Goal: Task Accomplishment & Management: Complete application form

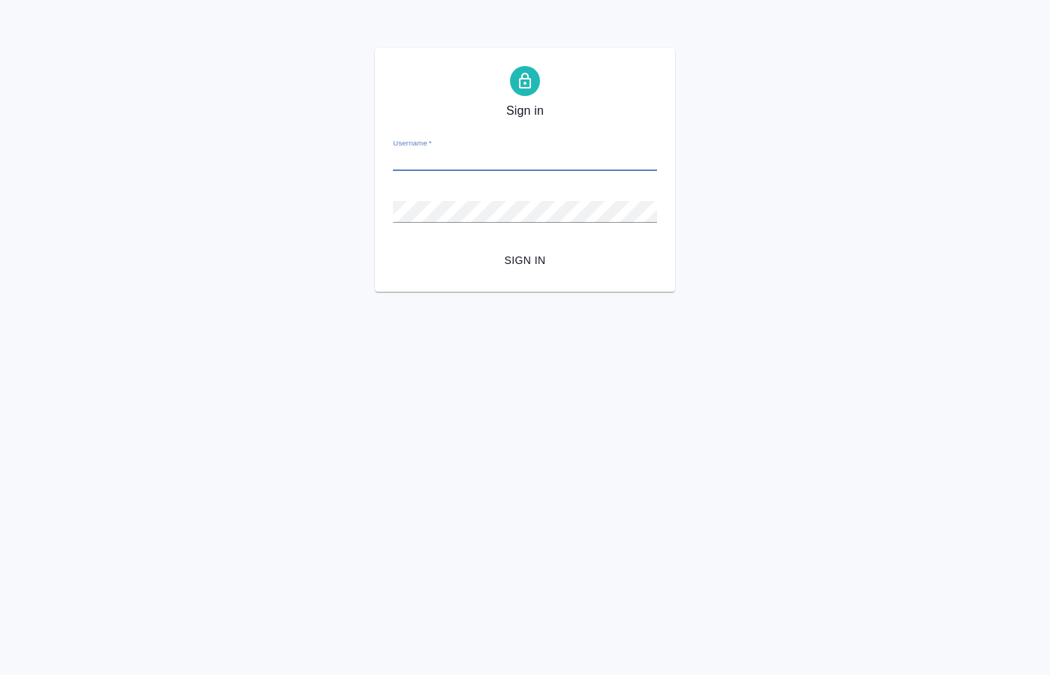
click at [446, 158] on input "Username   *" at bounding box center [525, 160] width 264 height 21
type input "[EMAIL_ADDRESS][DOMAIN_NAME]"
click at [342, 124] on div "Sign in Username   * o.kucherenko@awatera.com Password   * urlPath   * / Sign in" at bounding box center [525, 170] width 1050 height 244
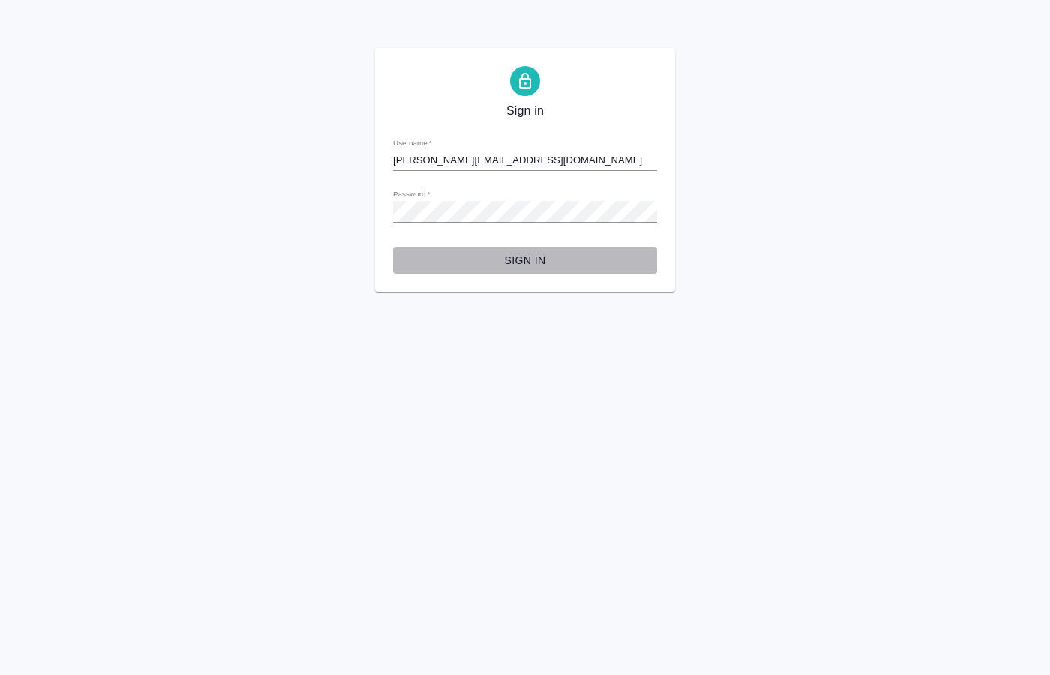
click at [511, 261] on span "Sign in" at bounding box center [525, 260] width 240 height 19
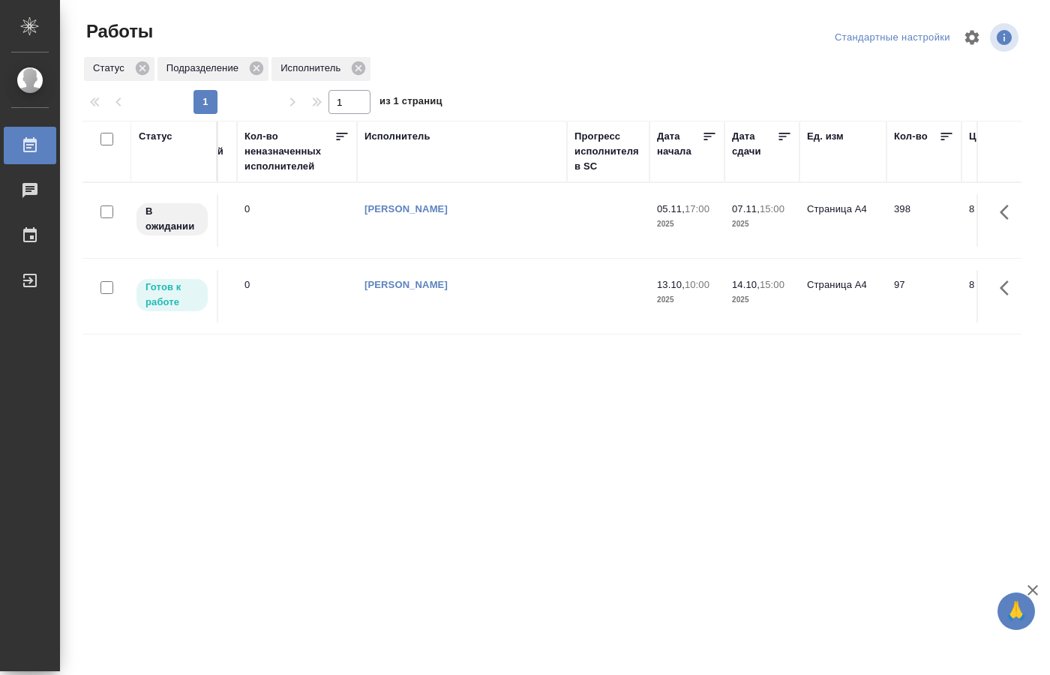
scroll to position [0, 632]
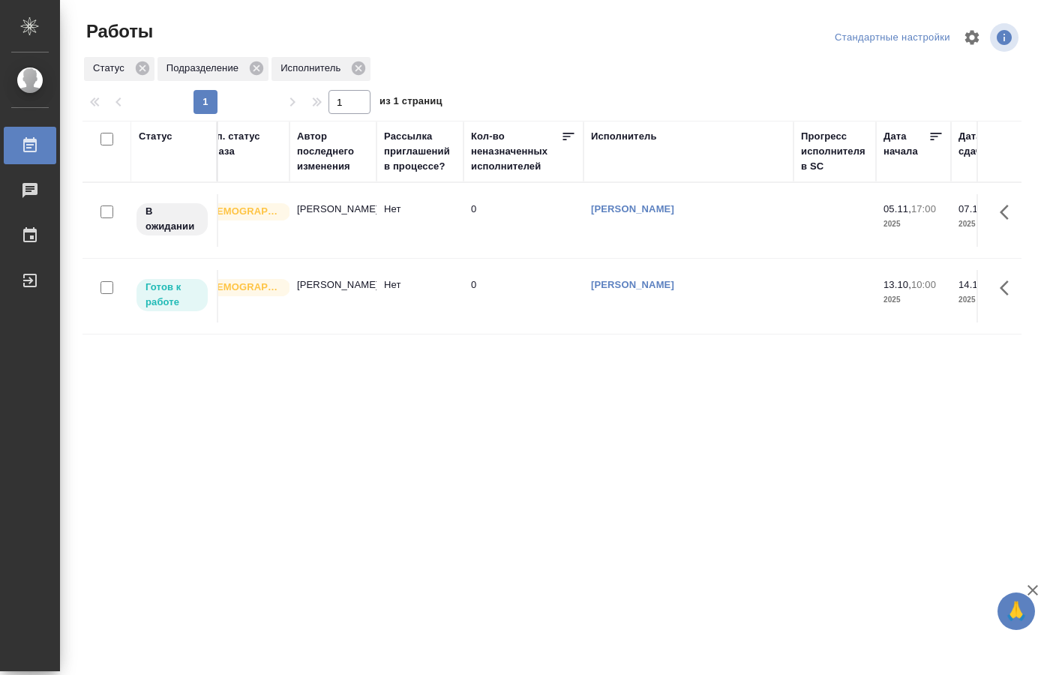
click at [671, 290] on link "[PERSON_NAME]" at bounding box center [632, 284] width 83 height 11
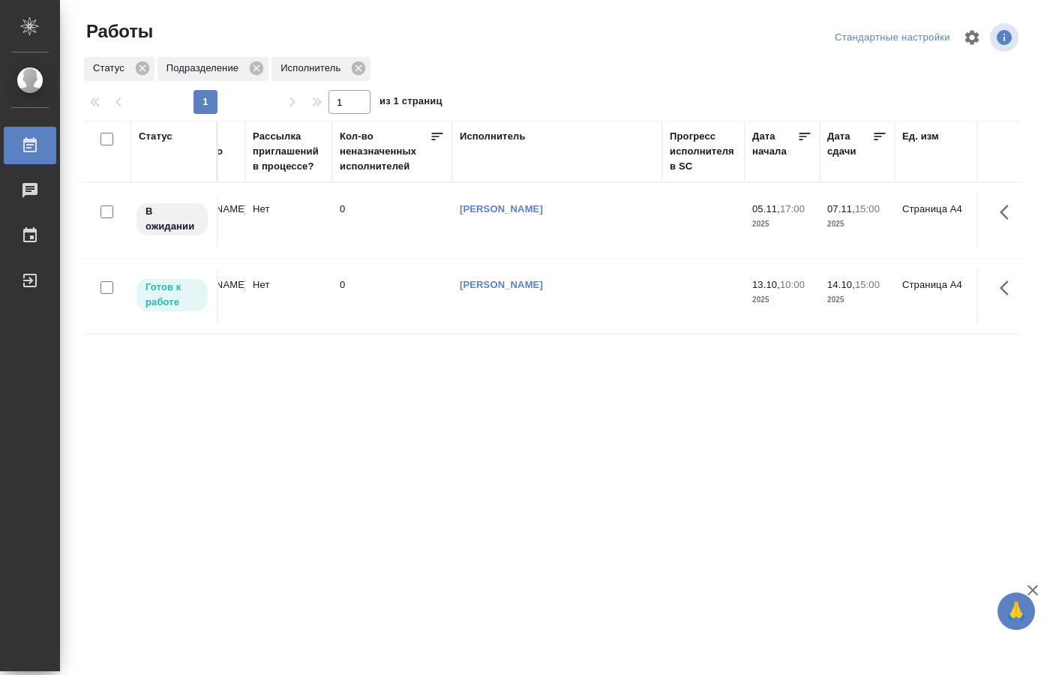
scroll to position [0, 914]
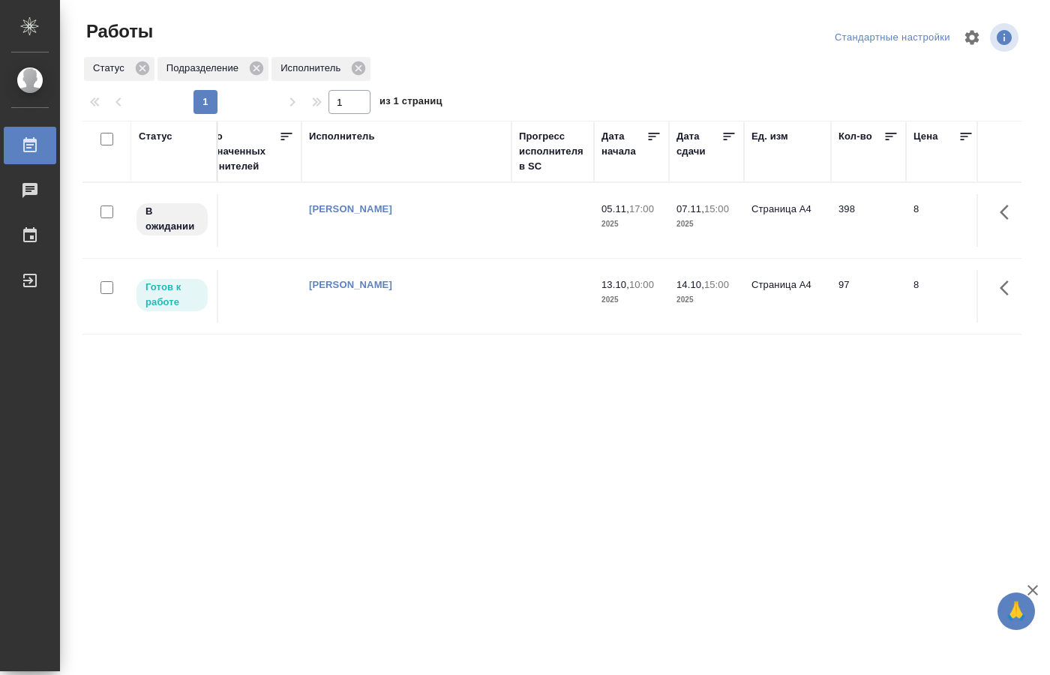
click at [396, 217] on td "[PERSON_NAME]" at bounding box center [407, 220] width 210 height 53
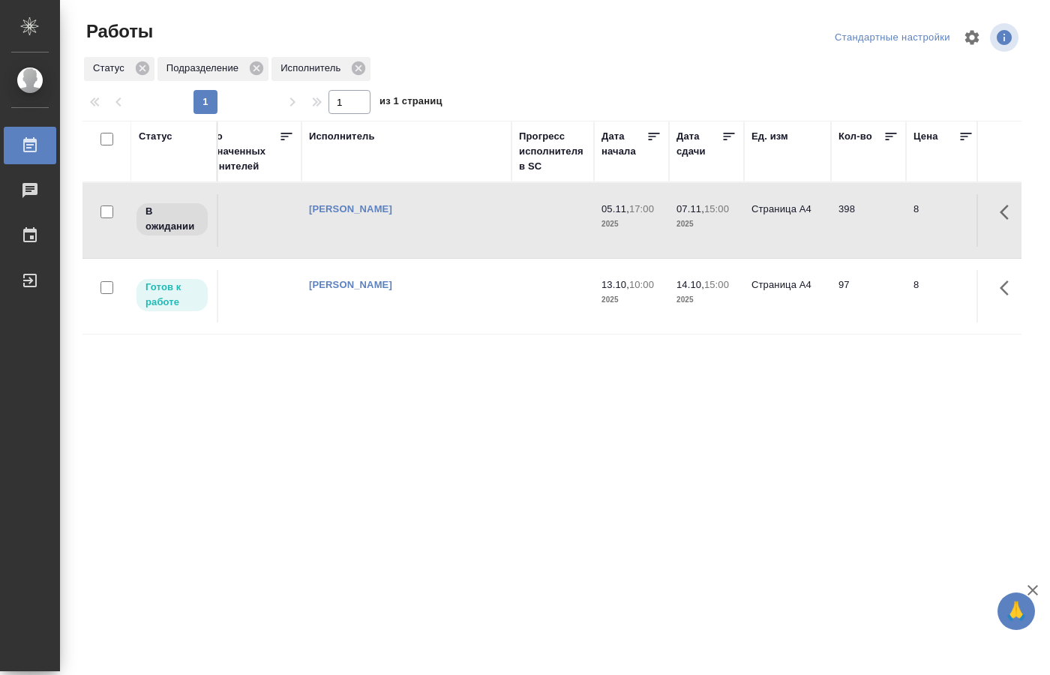
click at [396, 217] on td "[PERSON_NAME]" at bounding box center [407, 220] width 210 height 53
click at [392, 210] on link "[PERSON_NAME]" at bounding box center [350, 208] width 83 height 11
click at [362, 288] on link "[PERSON_NAME]" at bounding box center [350, 284] width 83 height 11
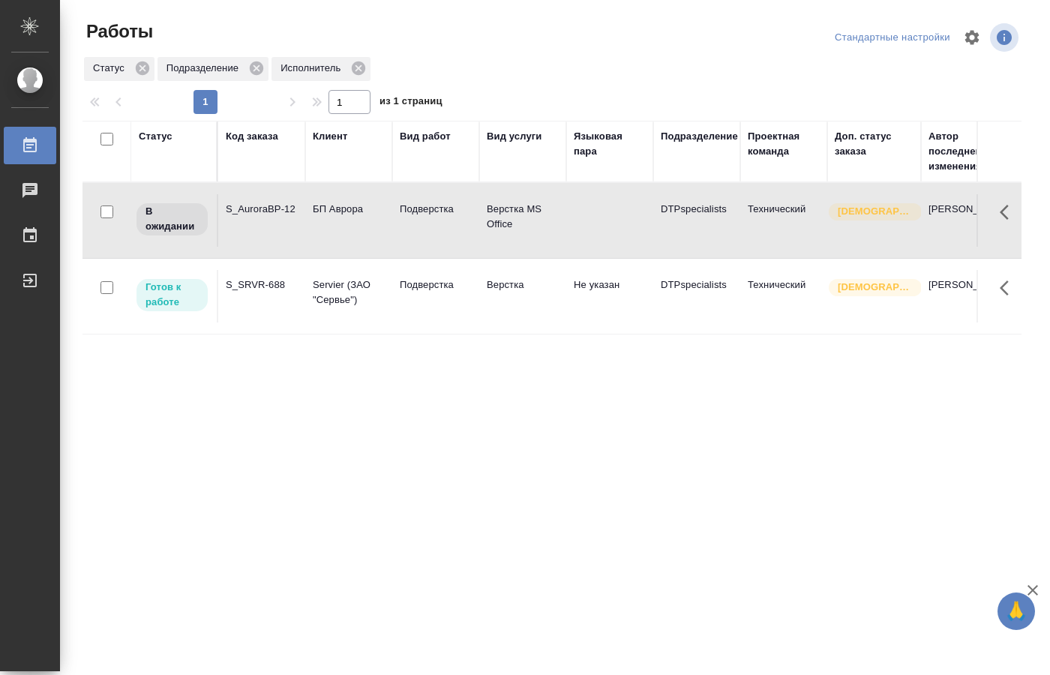
click at [277, 292] on div "S_SRVR-688" at bounding box center [262, 285] width 72 height 15
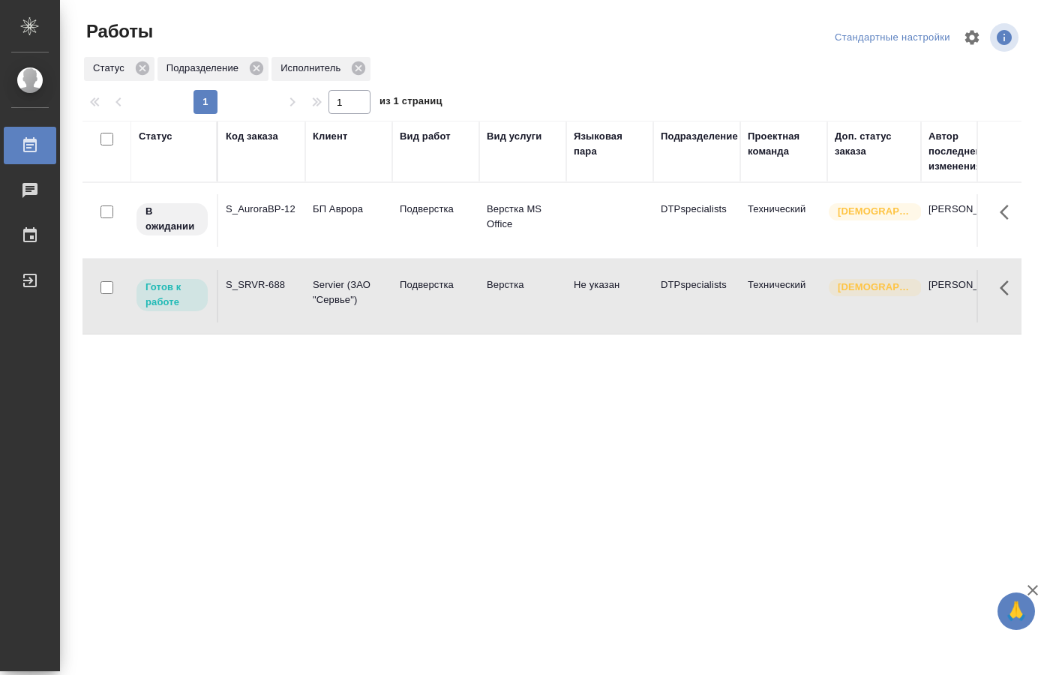
click at [277, 292] on div "S_SRVR-688" at bounding box center [262, 285] width 72 height 15
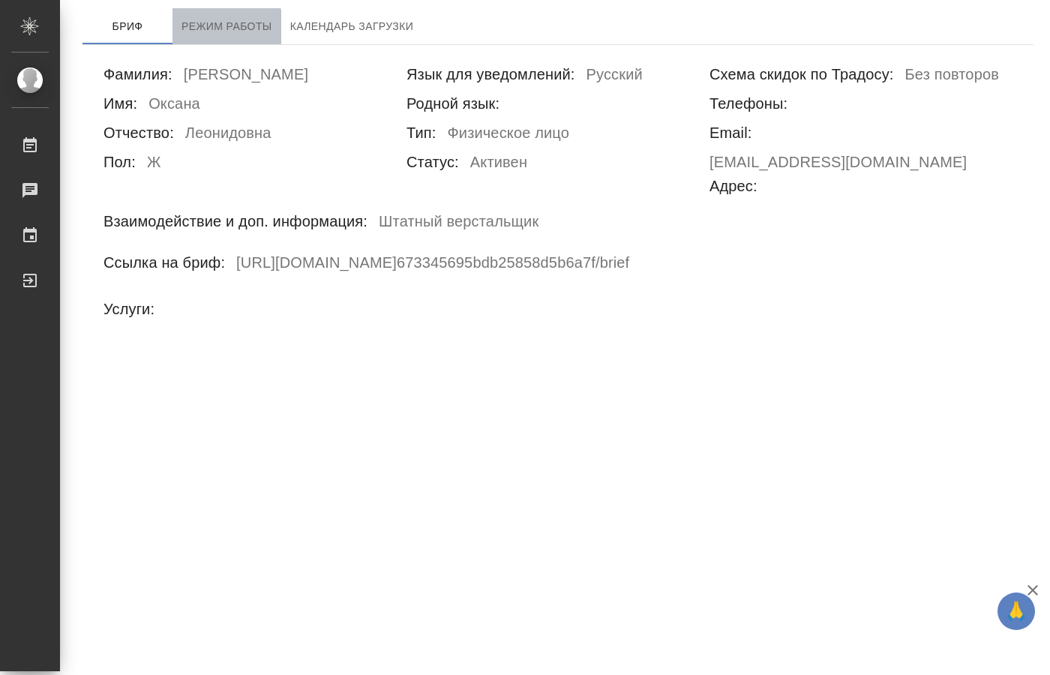
click at [213, 34] on span "Режим работы" at bounding box center [227, 26] width 91 height 19
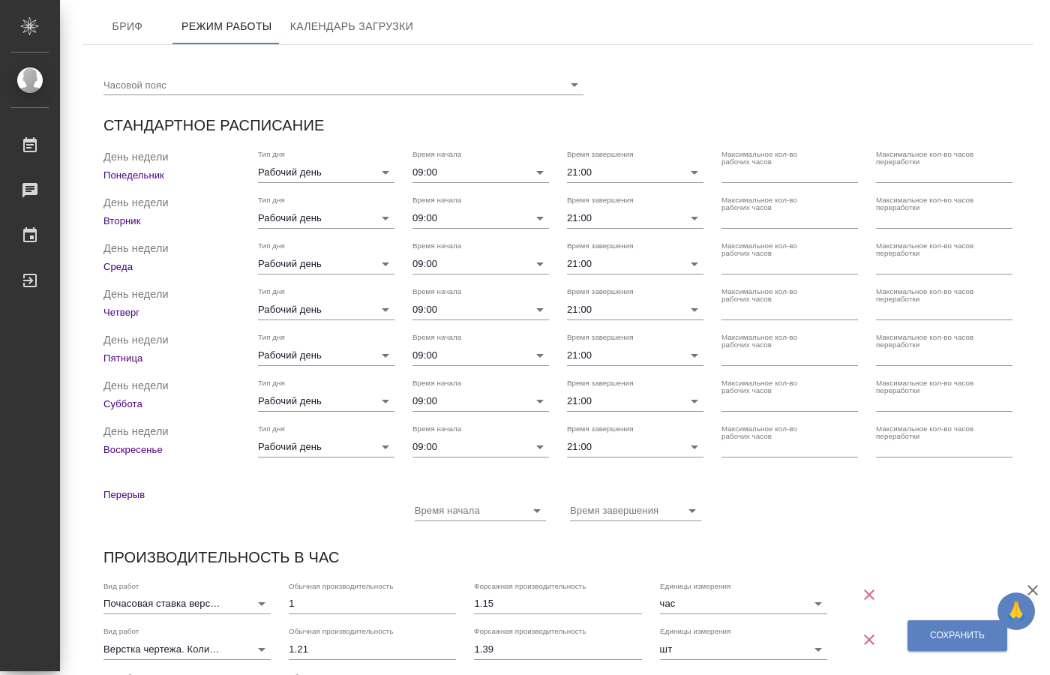
checkbox input "true"
click at [133, 26] on span "Бриф" at bounding box center [128, 26] width 72 height 19
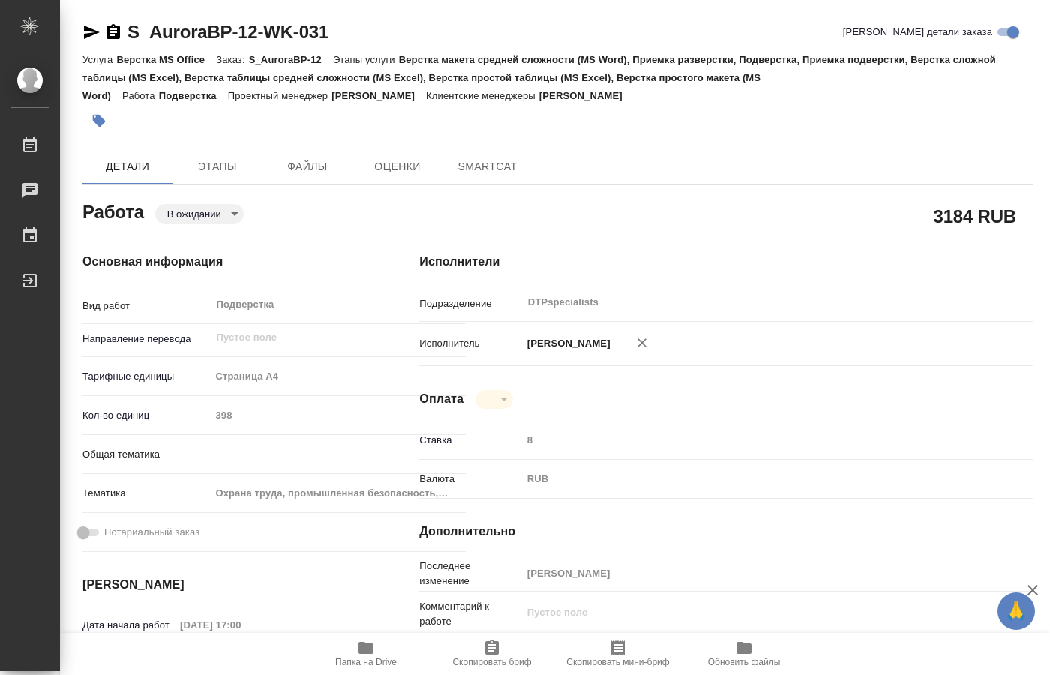
type textarea "x"
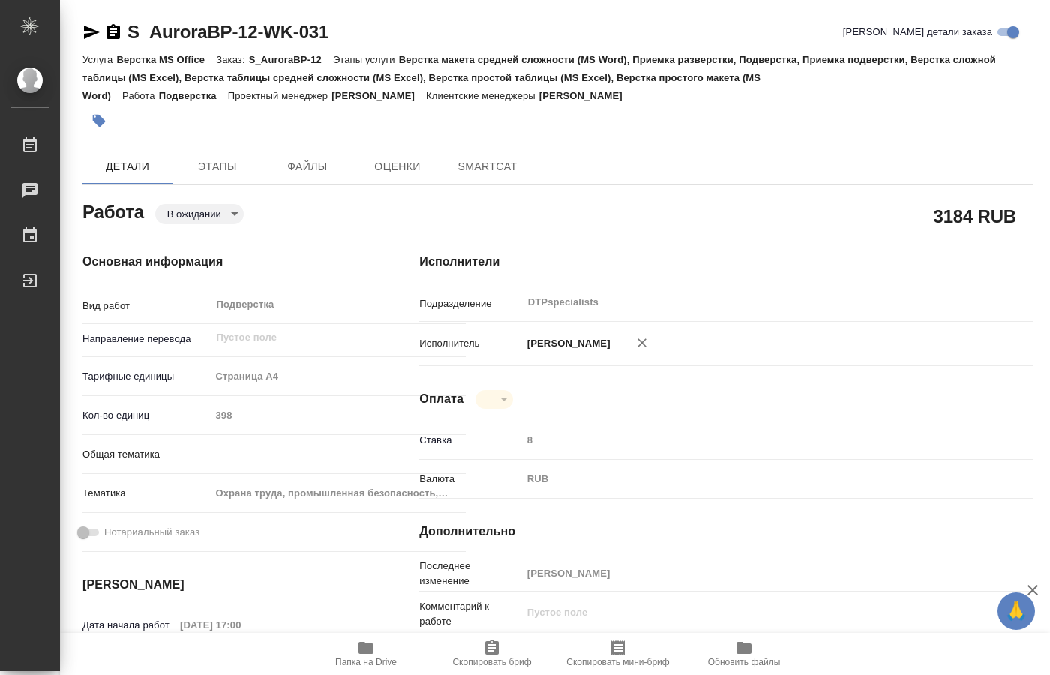
type textarea "x"
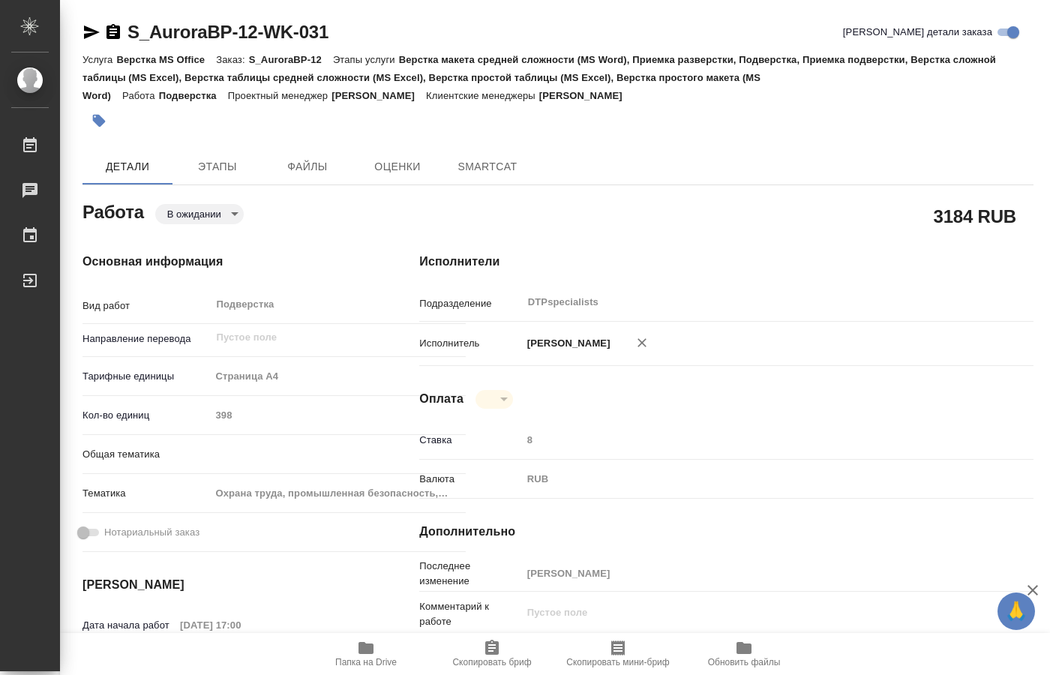
type textarea "x"
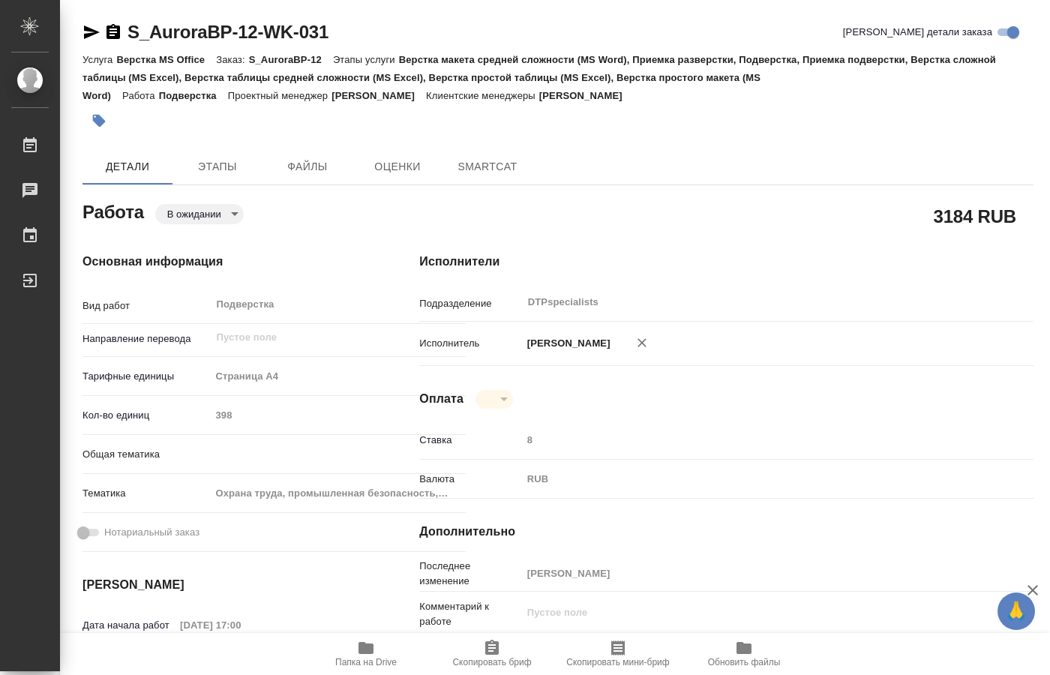
type textarea "x"
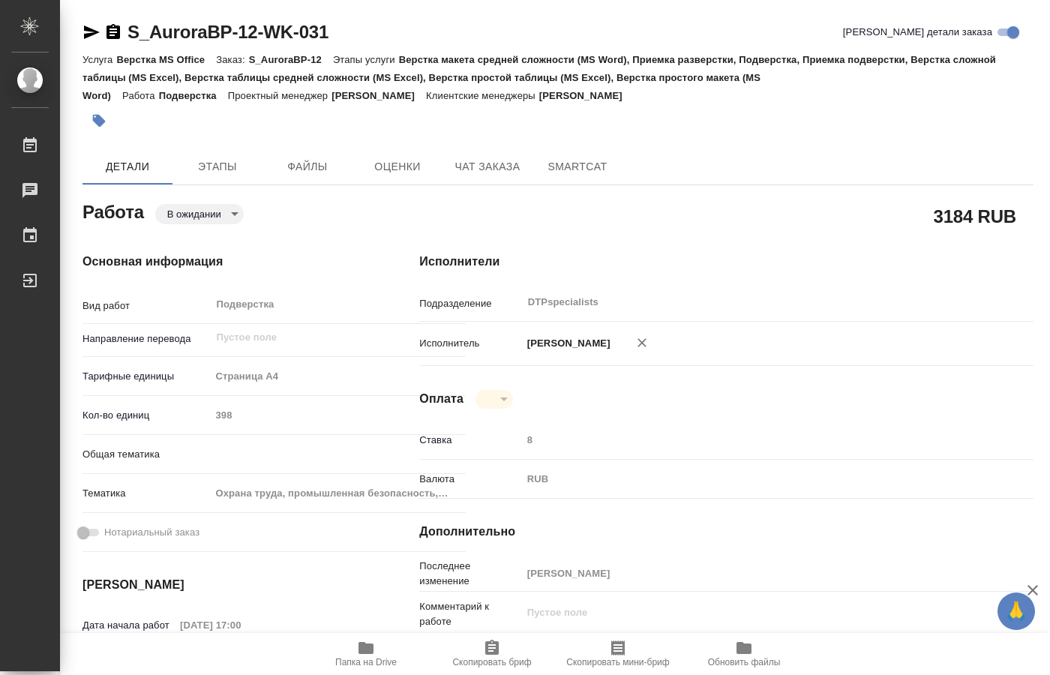
type textarea "x"
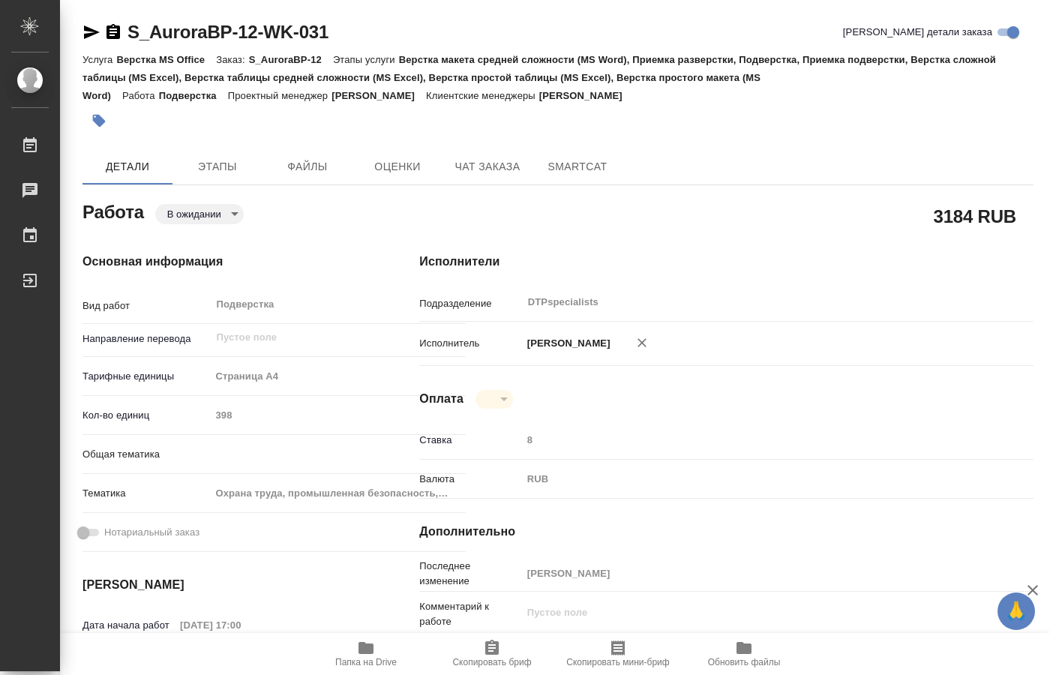
type textarea "x"
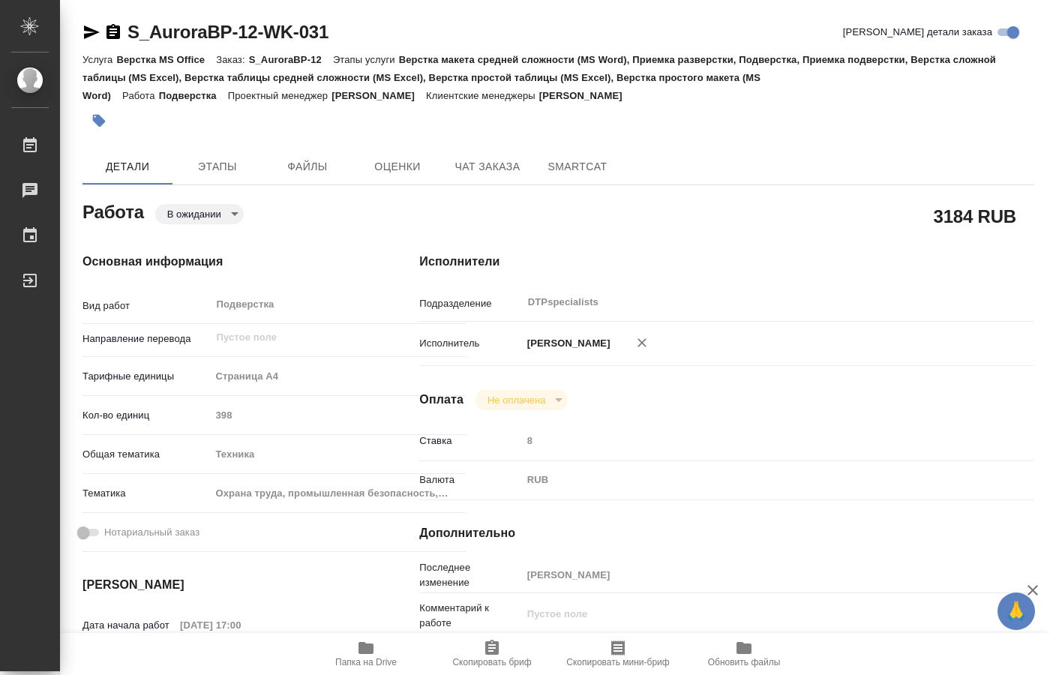
type textarea "x"
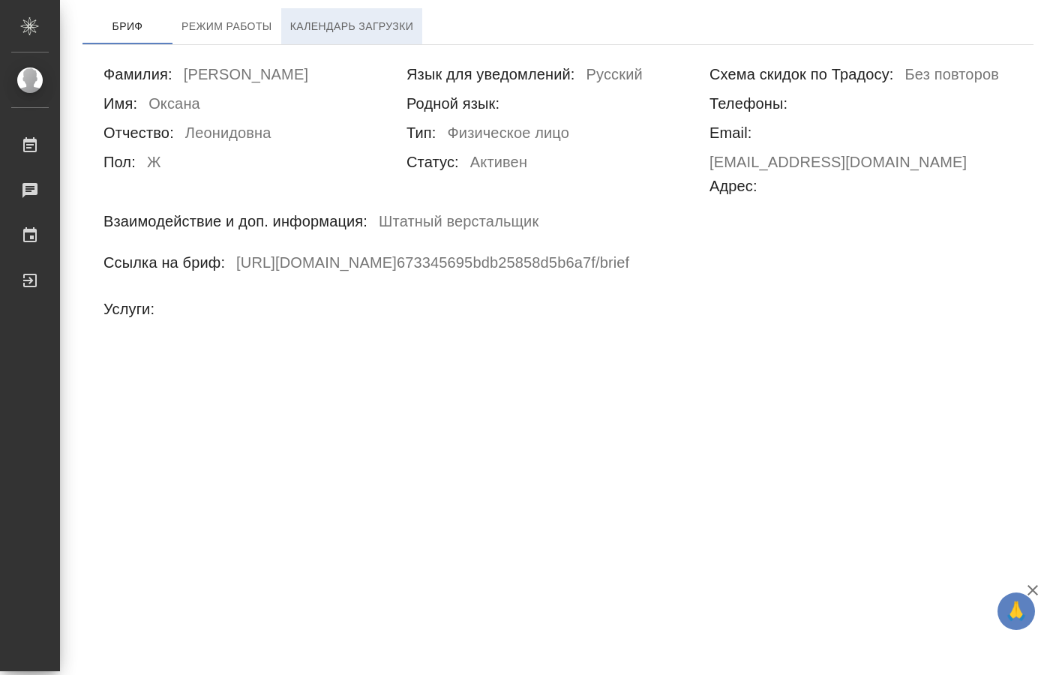
click at [344, 26] on span "Календарь загрузки" at bounding box center [352, 26] width 124 height 19
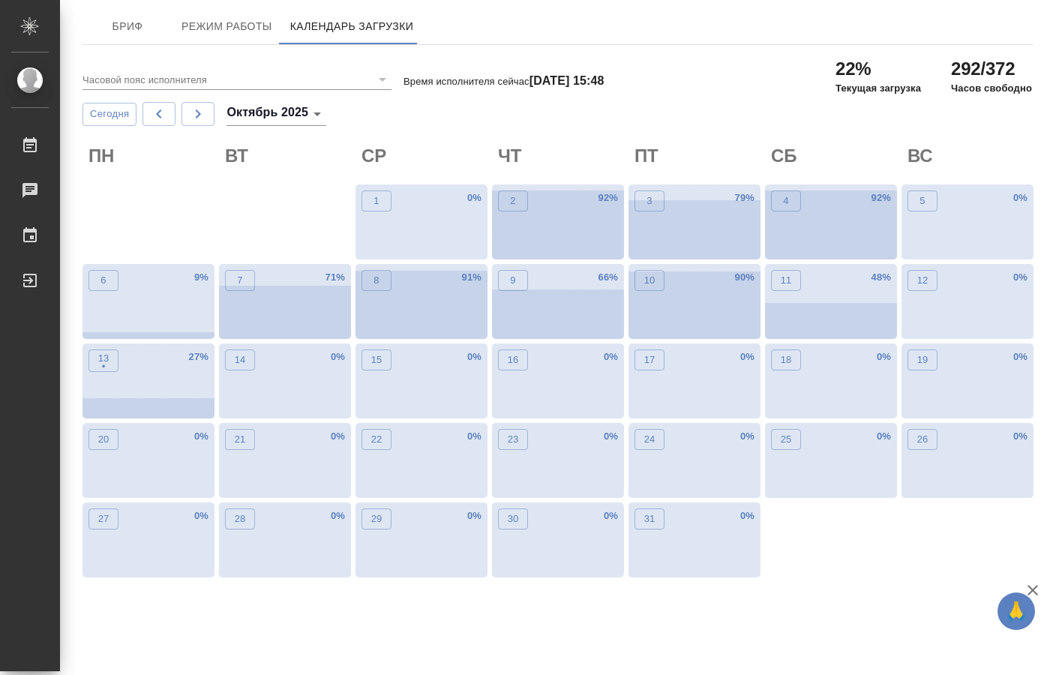
click at [320, 114] on body "🙏 .cls-1 fill:#fff; AWATERA [PERSON_NAME] 0 Чаты График Выйти Бриф Режим работы…" at bounding box center [525, 337] width 1050 height 675
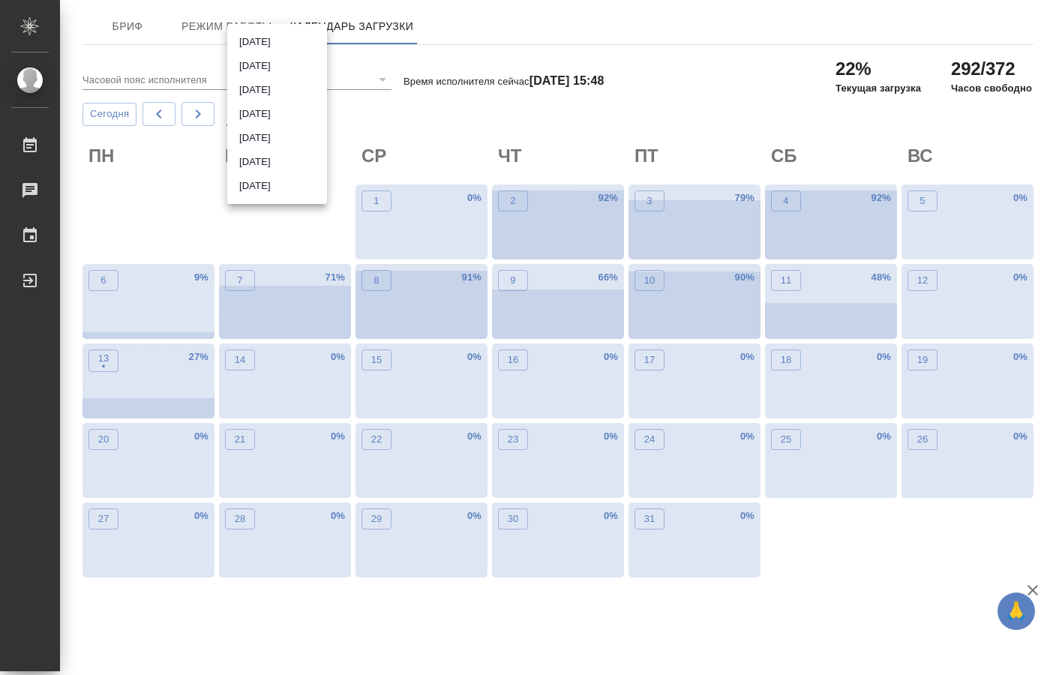
scroll to position [360, 0]
click at [266, 38] on li "Июль 2025" at bounding box center [277, 42] width 100 height 24
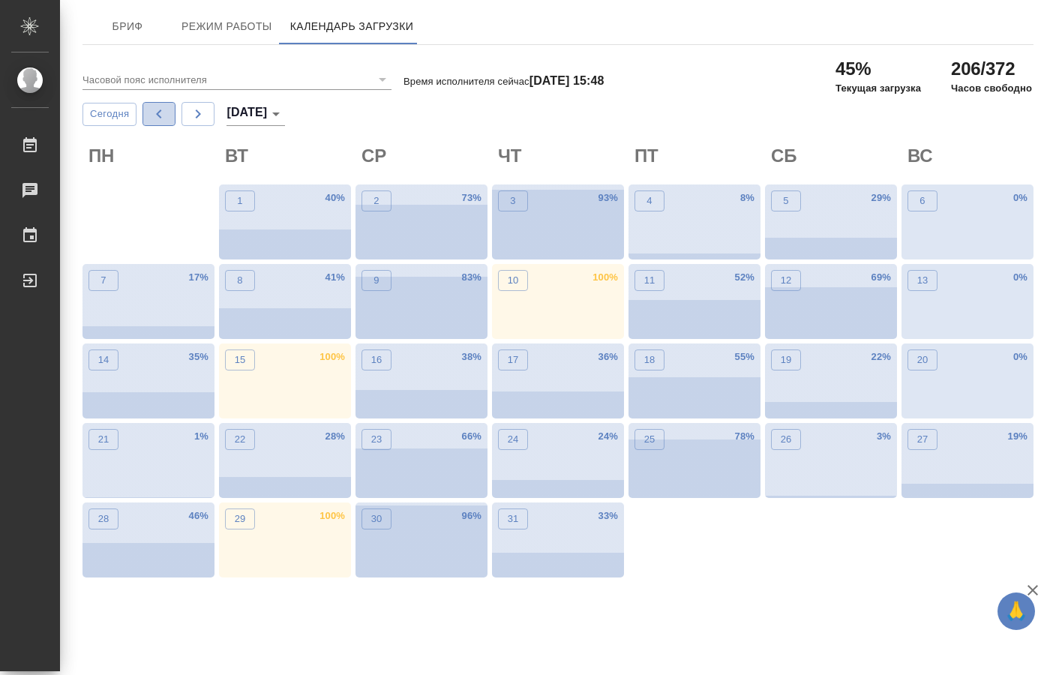
click at [158, 113] on icon "button" at bounding box center [159, 114] width 18 height 18
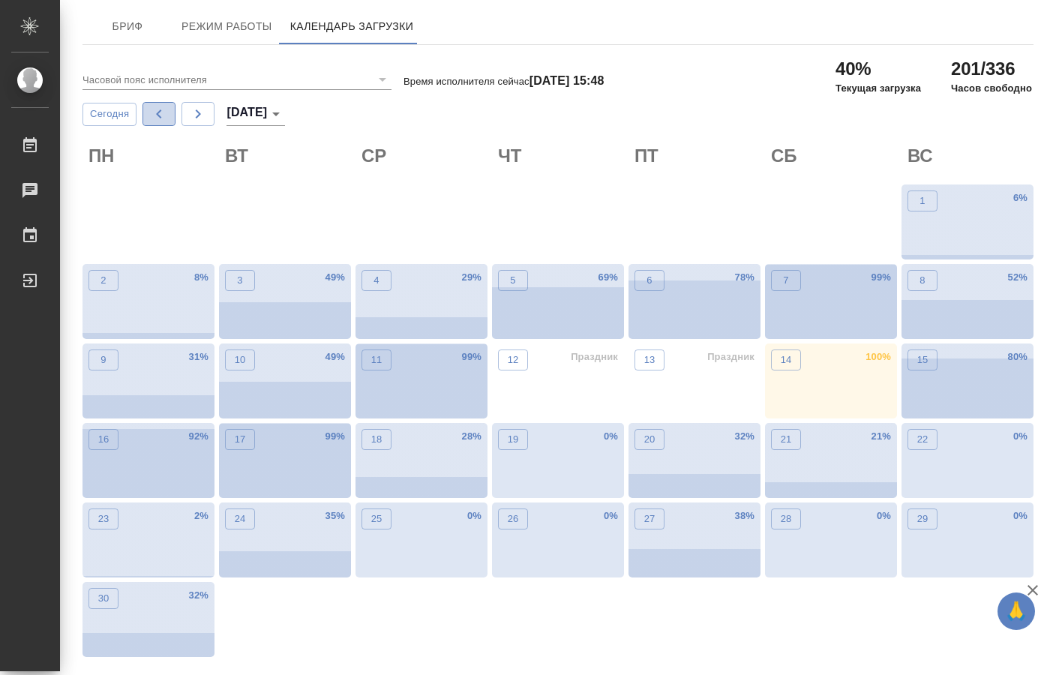
click at [158, 113] on icon "button" at bounding box center [158, 114] width 5 height 9
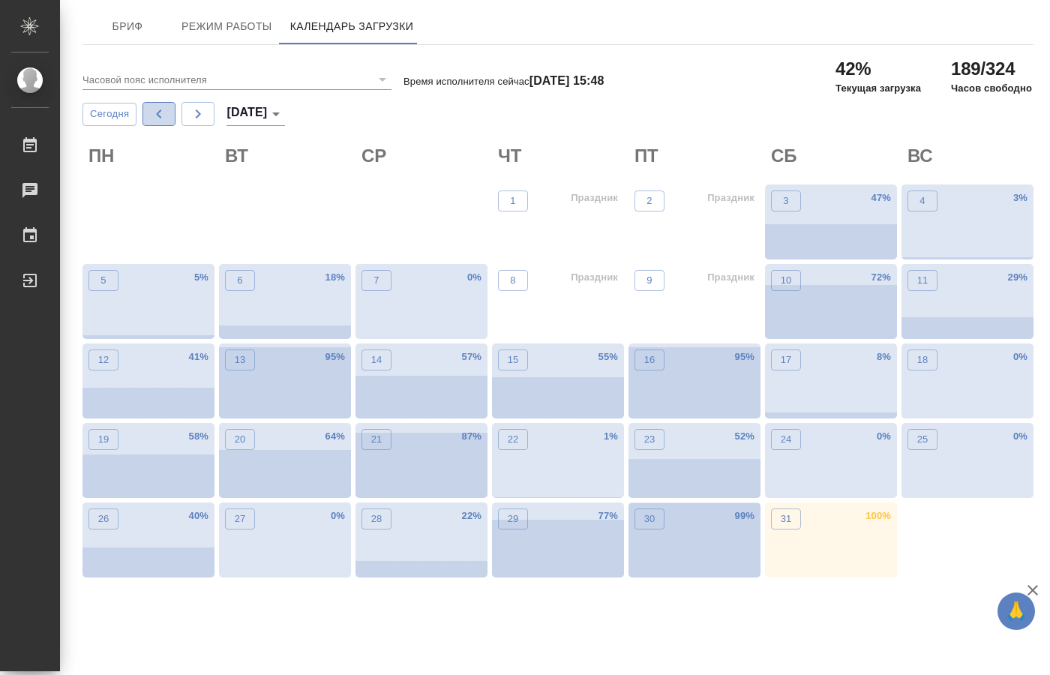
click at [158, 113] on icon "button" at bounding box center [158, 114] width 5 height 9
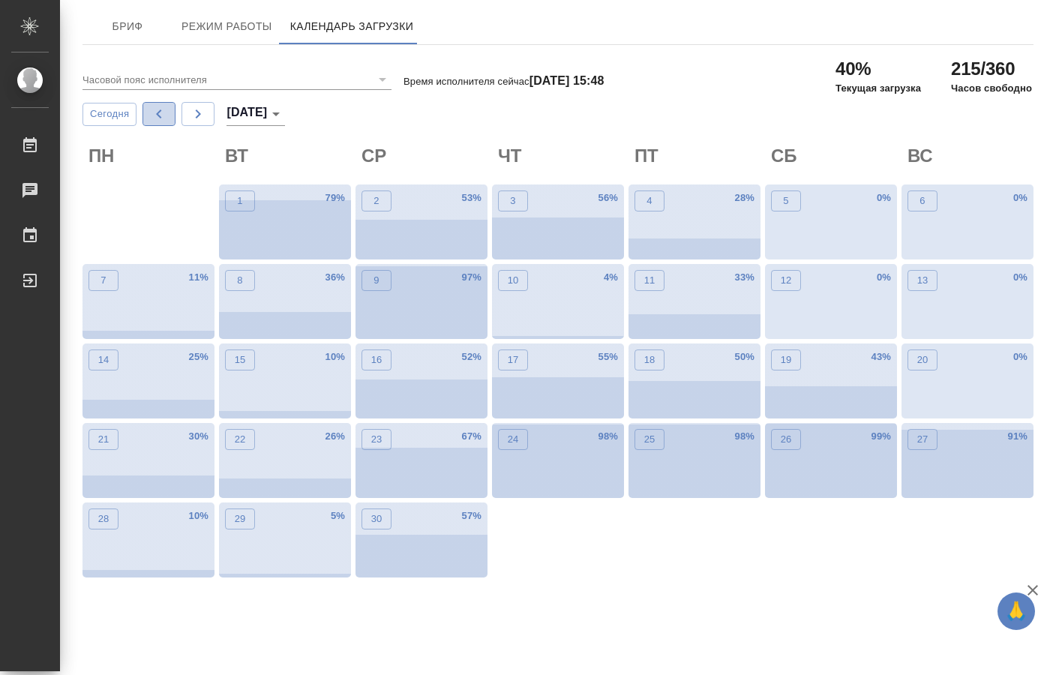
click at [158, 113] on icon "button" at bounding box center [158, 114] width 5 height 9
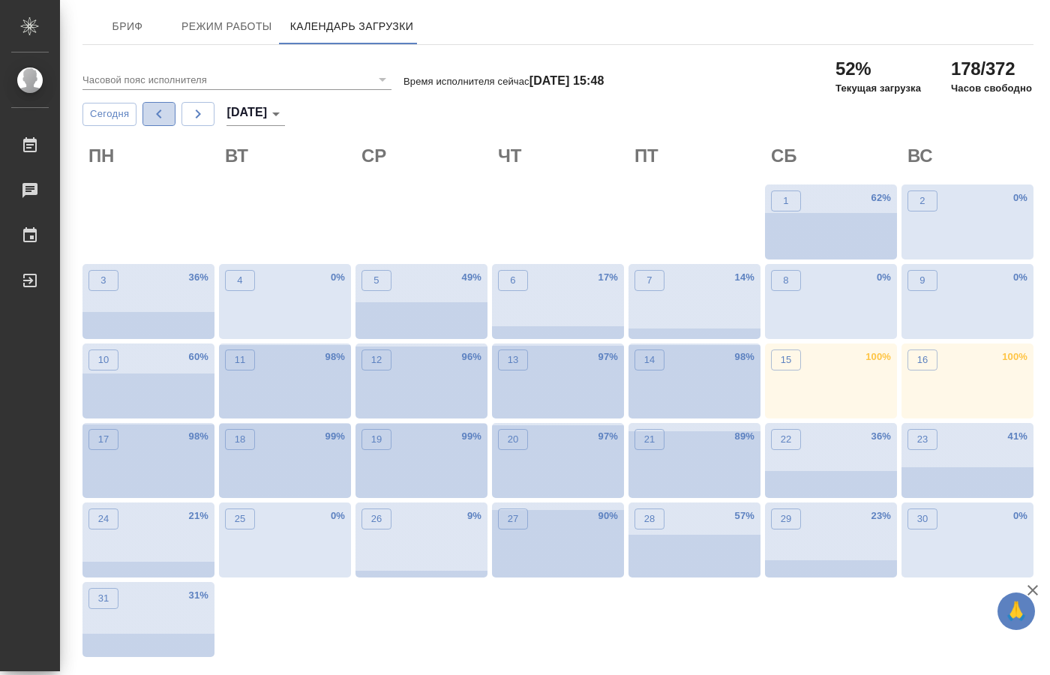
click at [158, 114] on icon "button" at bounding box center [158, 114] width 5 height 9
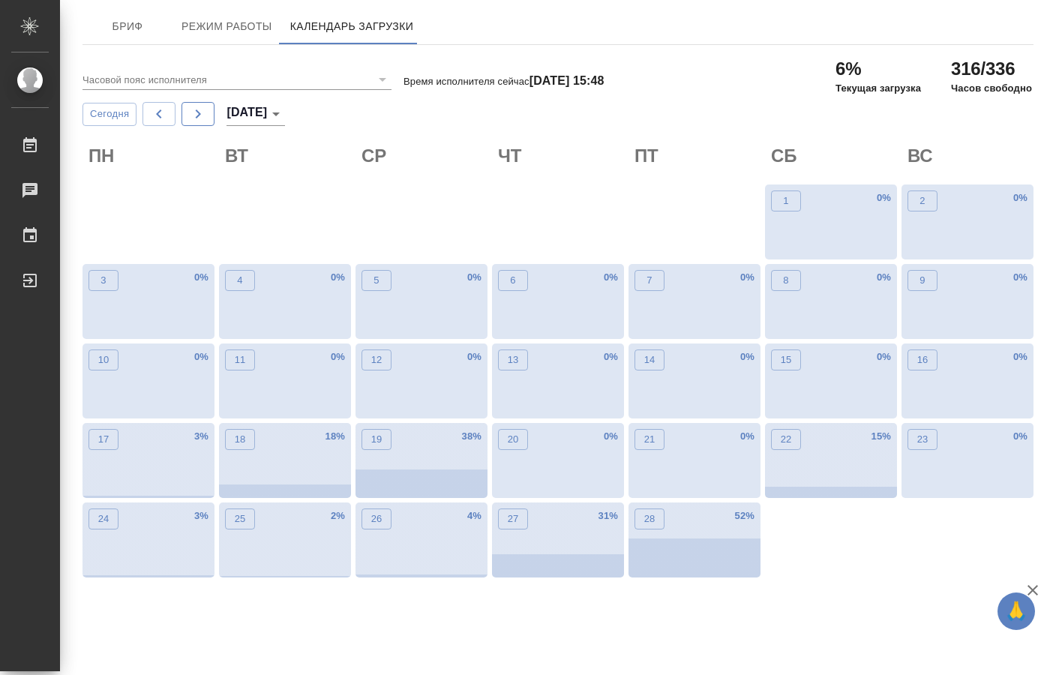
click at [205, 121] on icon "button" at bounding box center [198, 114] width 18 height 18
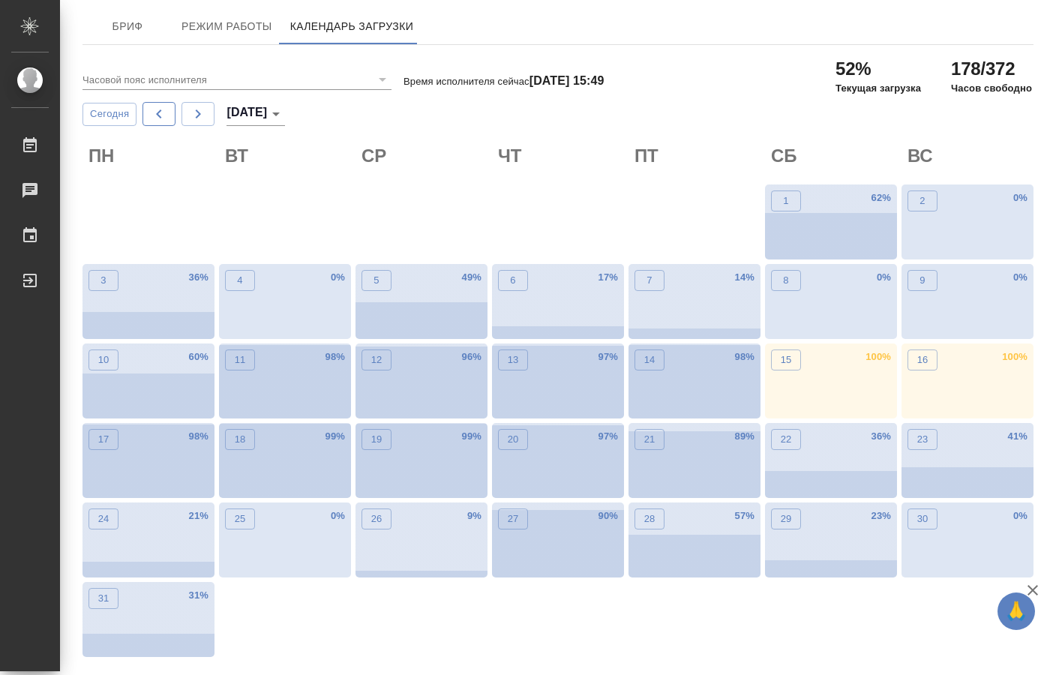
click at [160, 119] on icon "button" at bounding box center [159, 114] width 18 height 18
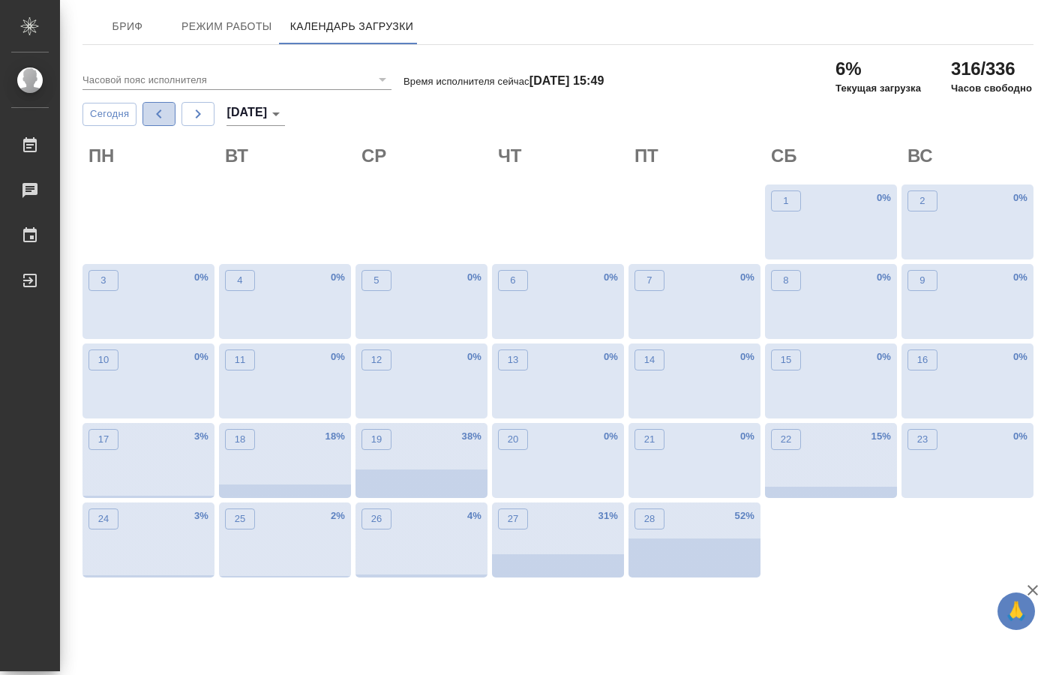
click at [160, 119] on icon "button" at bounding box center [159, 114] width 18 height 18
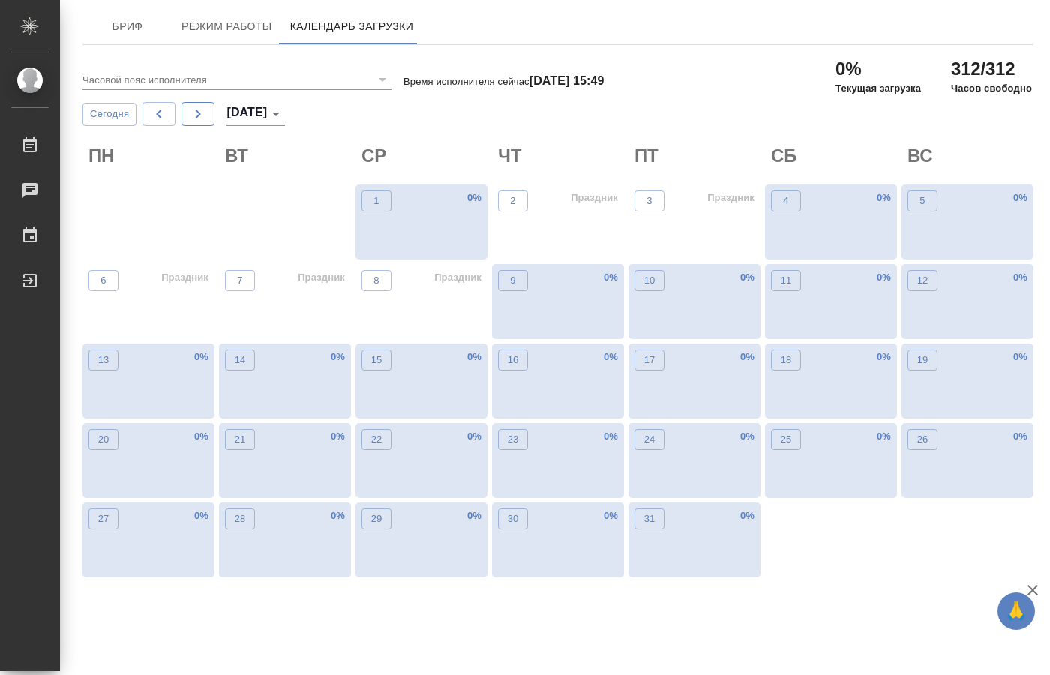
click at [205, 113] on icon "button" at bounding box center [198, 114] width 18 height 18
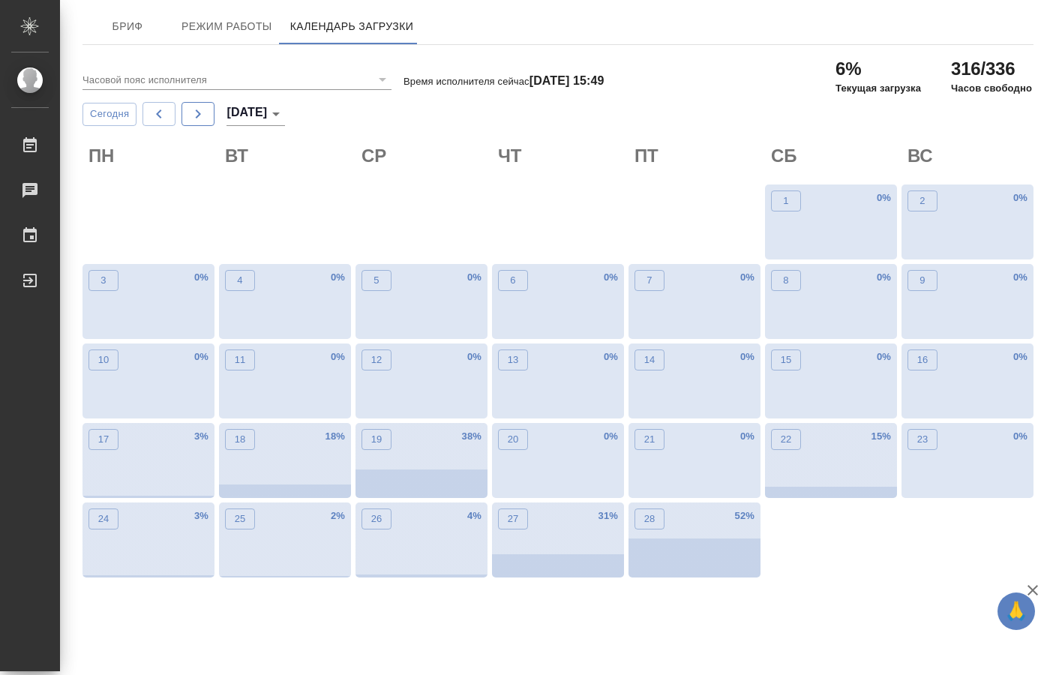
click at [205, 113] on icon "button" at bounding box center [198, 114] width 18 height 18
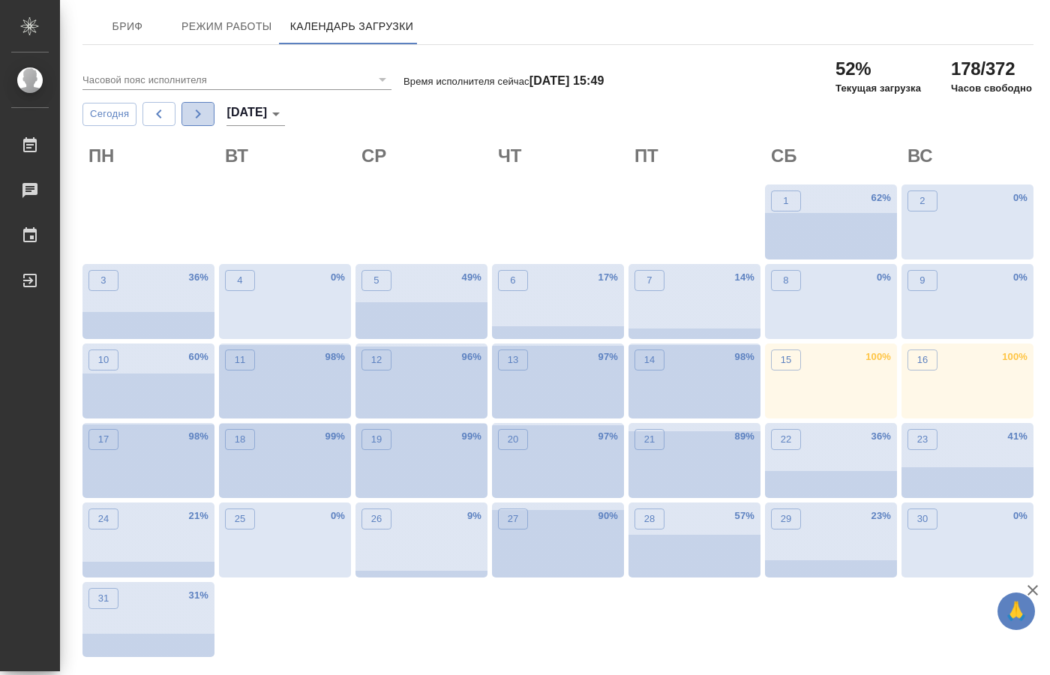
click at [205, 113] on icon "button" at bounding box center [198, 114] width 18 height 18
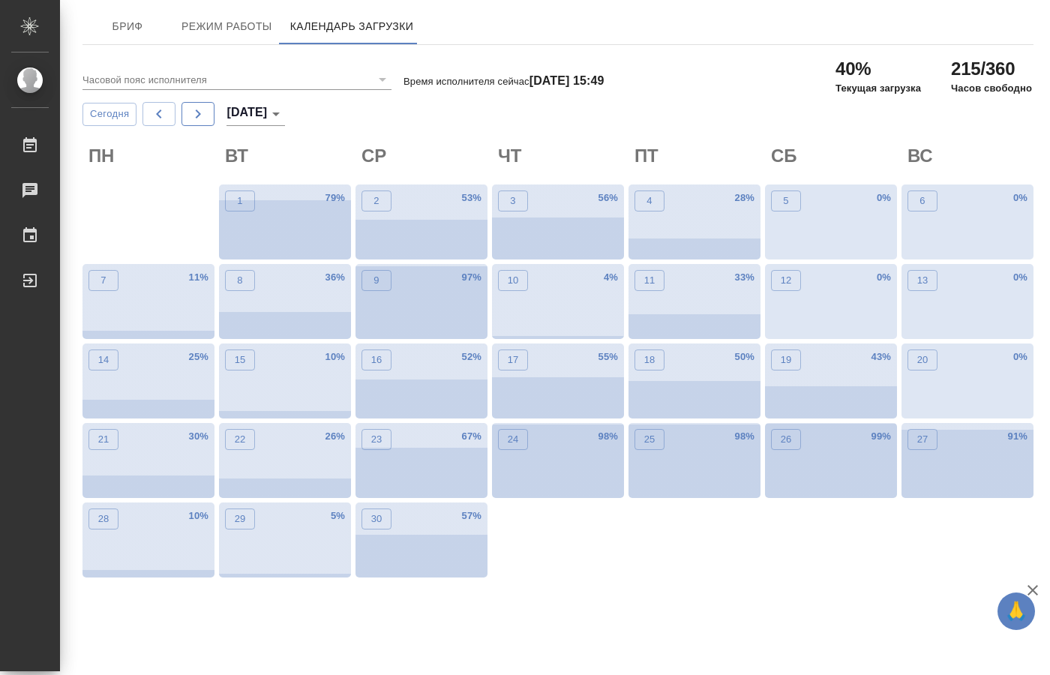
click at [205, 113] on icon "button" at bounding box center [198, 114] width 18 height 18
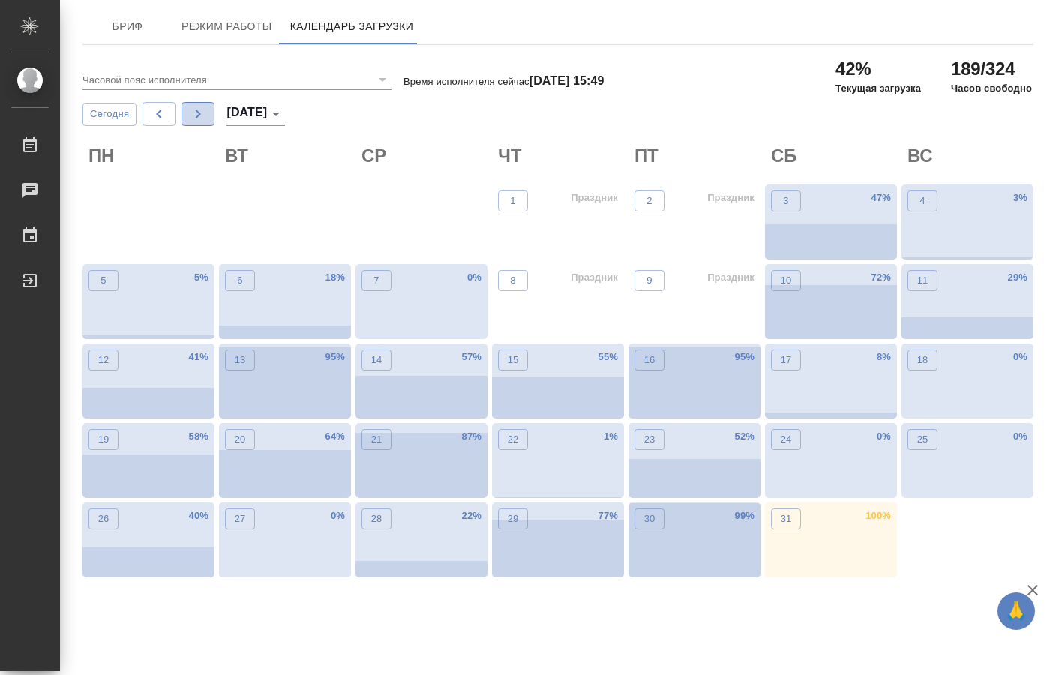
click at [205, 113] on icon "button" at bounding box center [198, 114] width 18 height 18
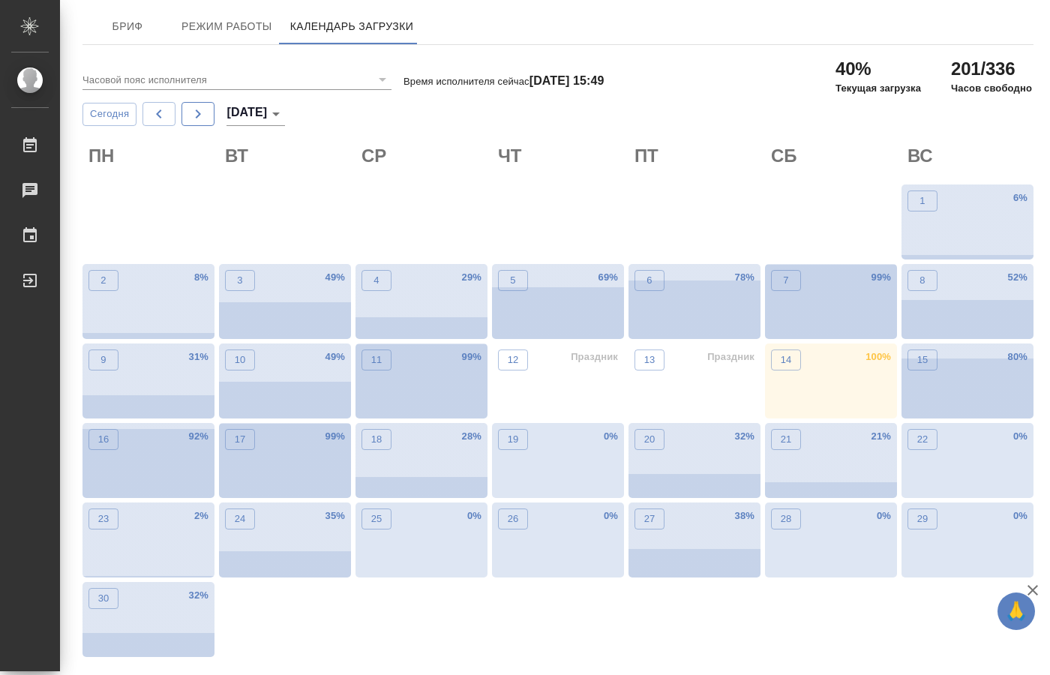
click at [205, 113] on icon "button" at bounding box center [198, 114] width 18 height 18
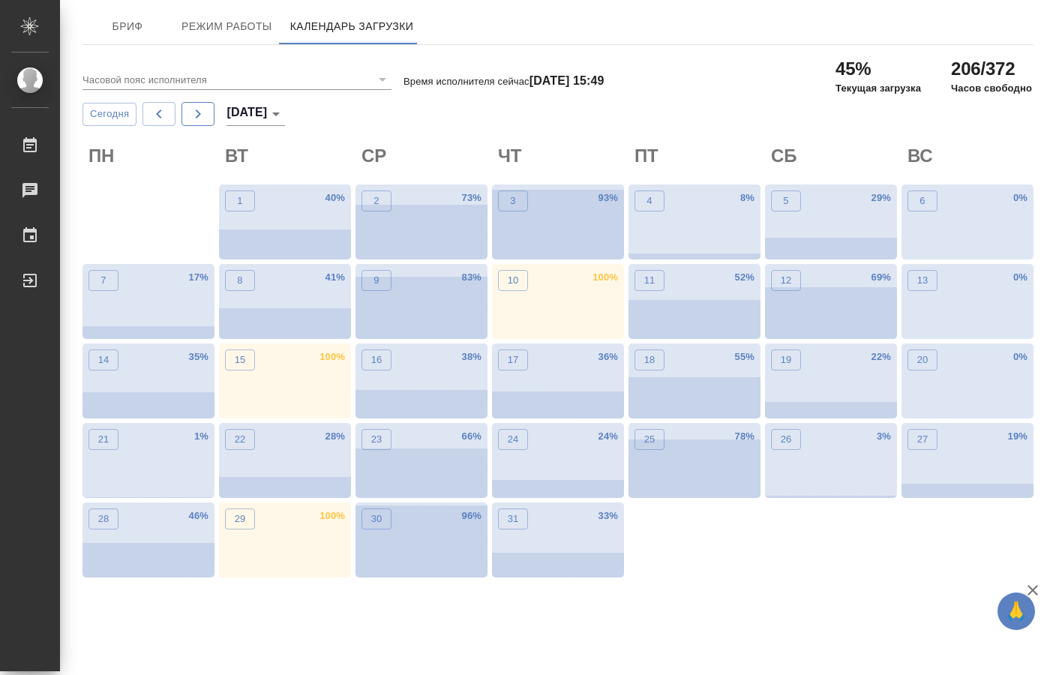
click at [204, 113] on icon "button" at bounding box center [198, 114] width 18 height 18
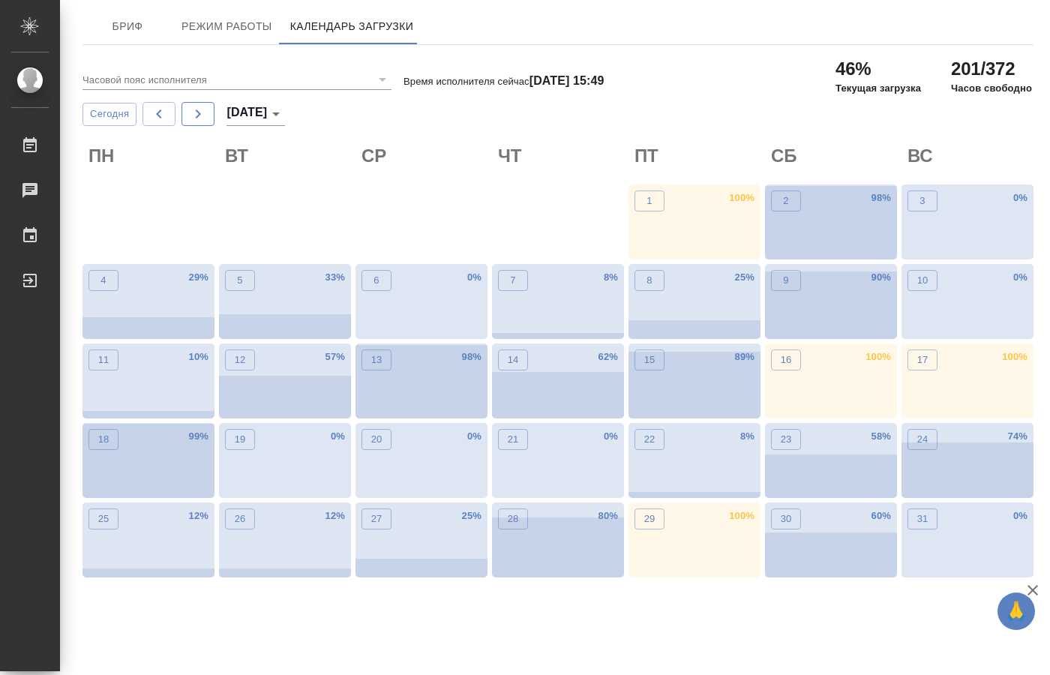
click at [201, 111] on icon "button" at bounding box center [198, 114] width 18 height 18
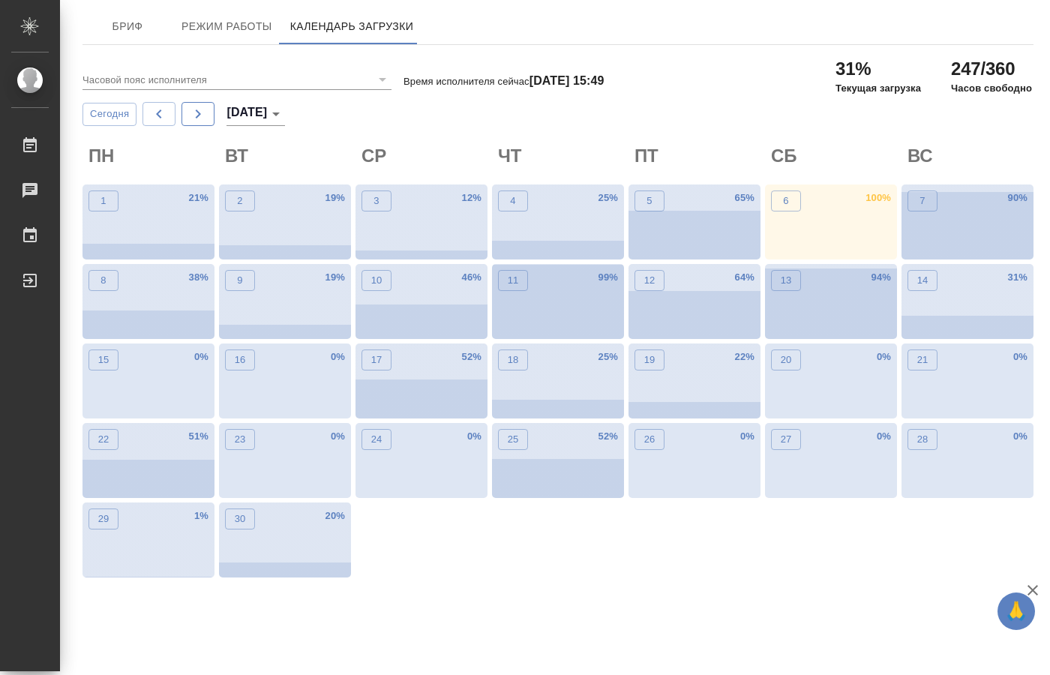
click at [193, 110] on icon "button" at bounding box center [198, 114] width 18 height 18
type input "октябрь 2025"
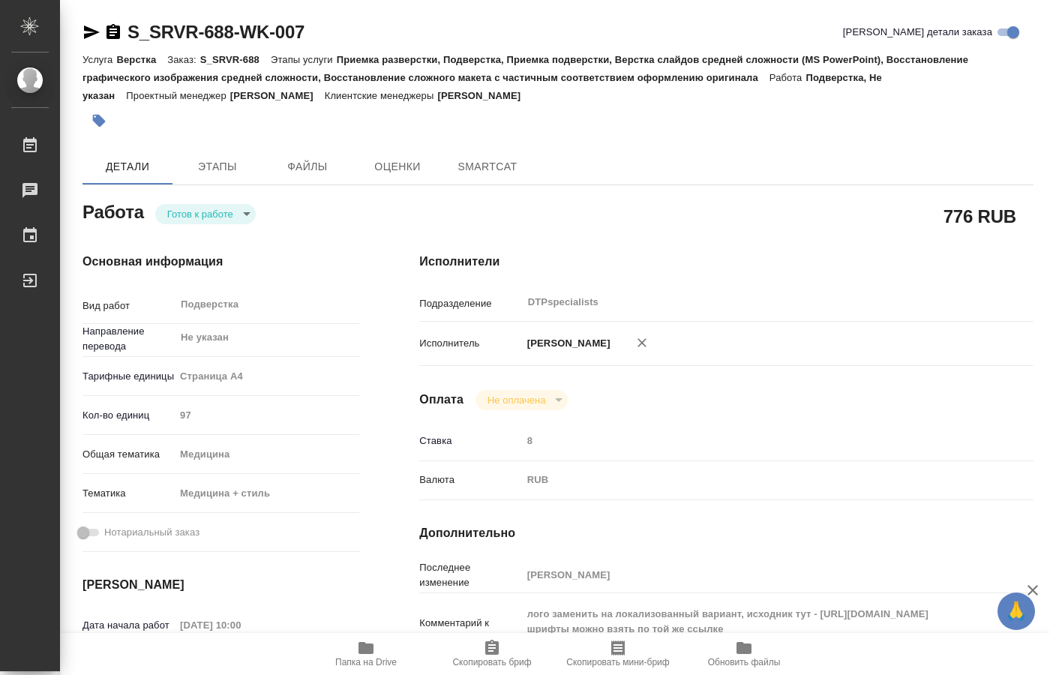
type textarea "x"
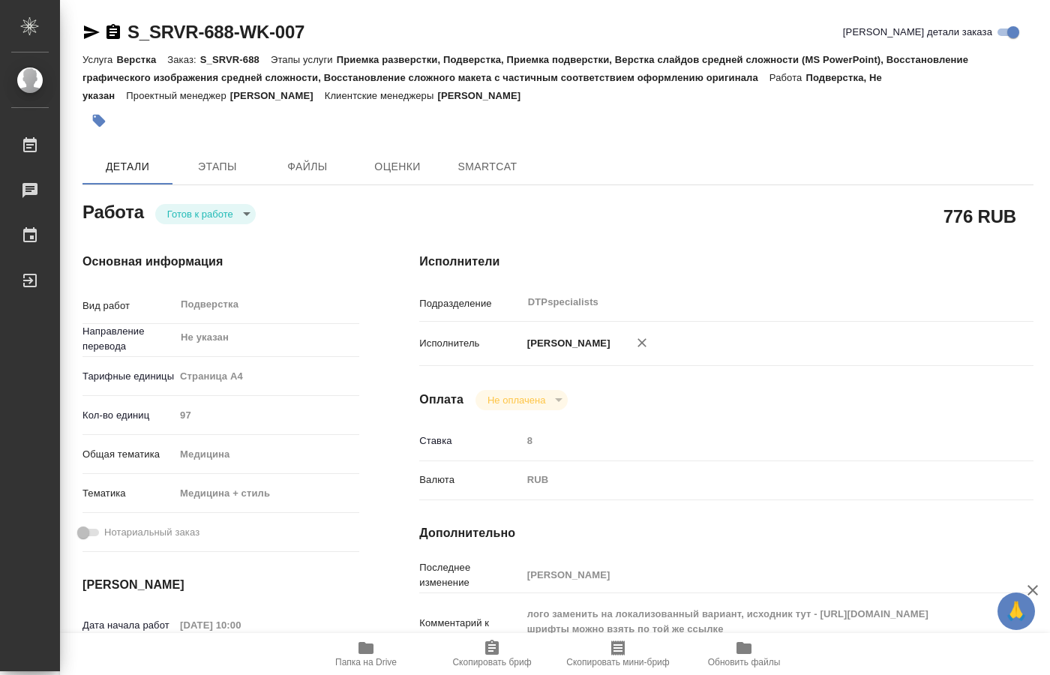
type textarea "x"
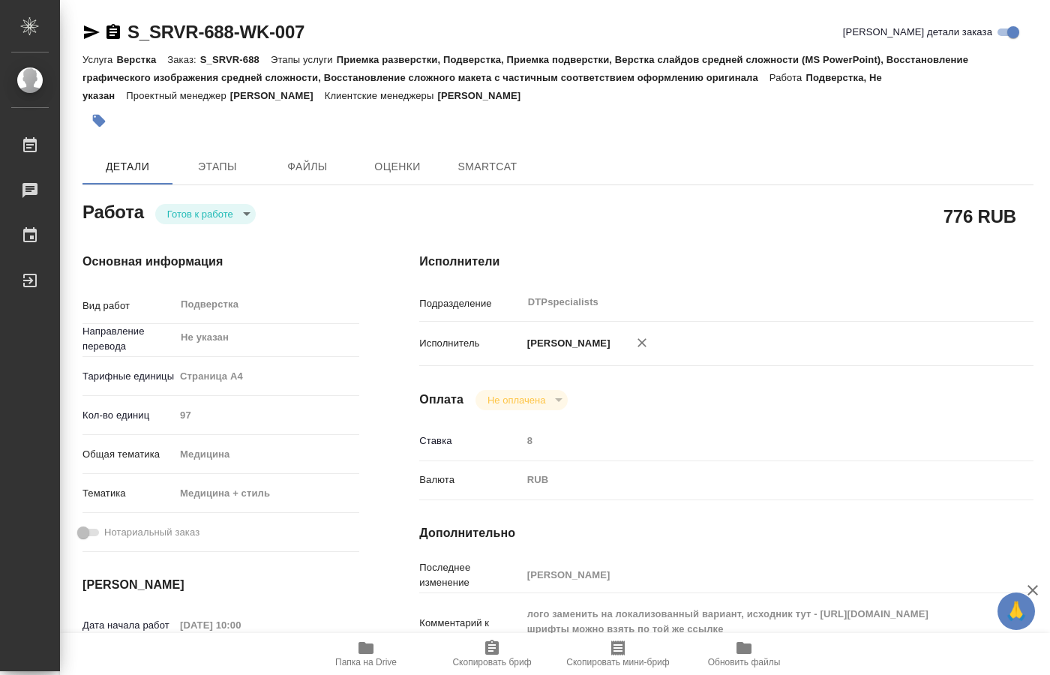
type textarea "x"
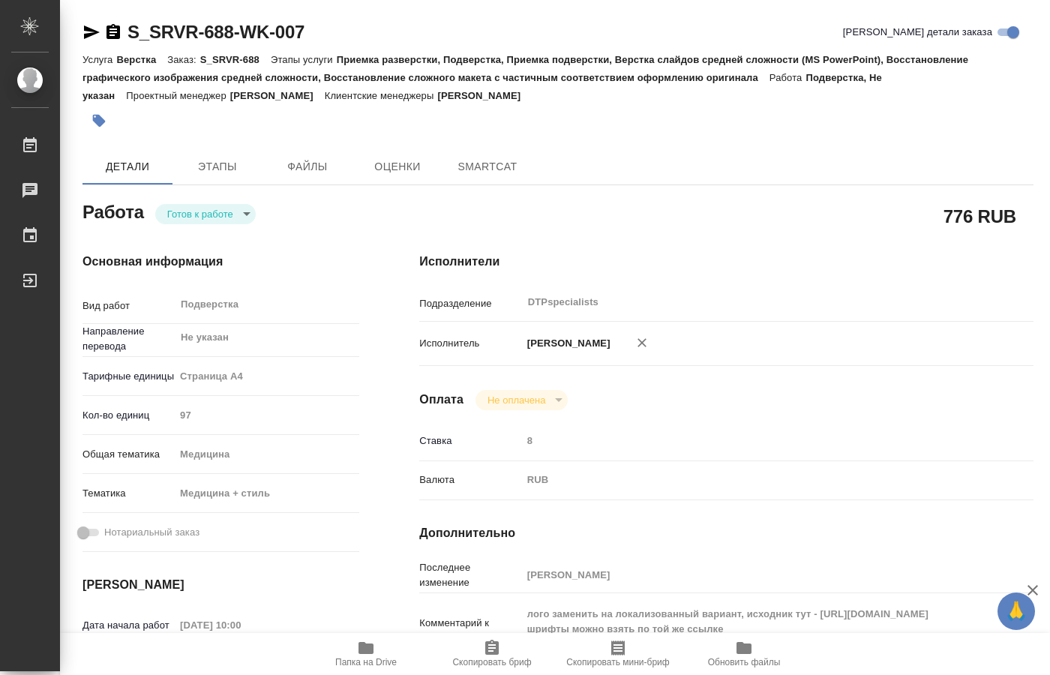
type textarea "x"
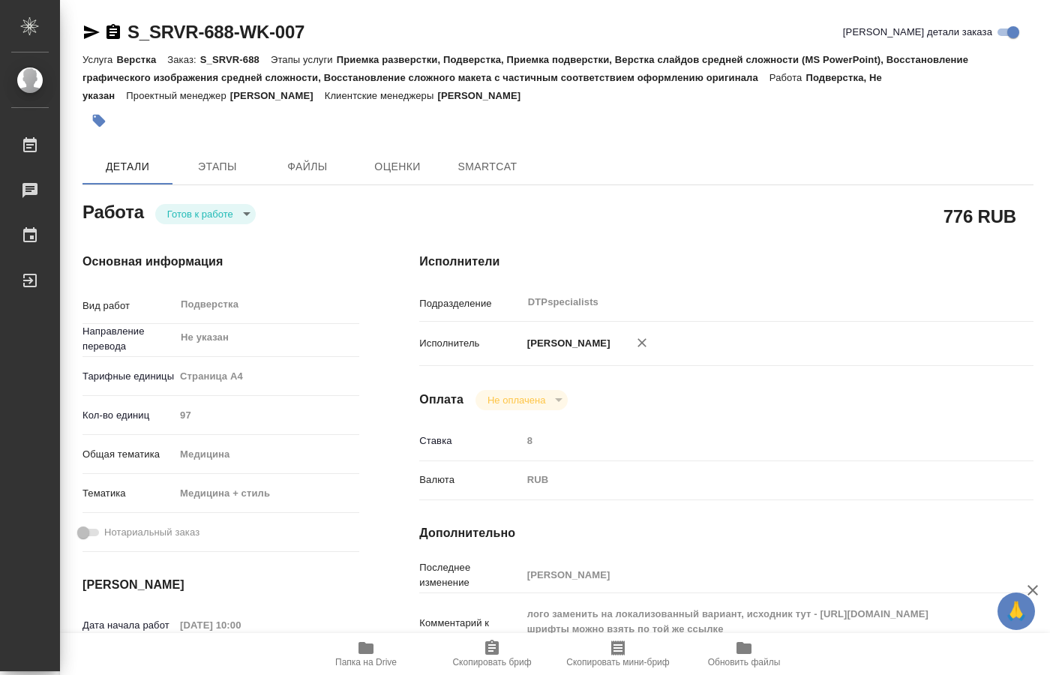
type textarea "x"
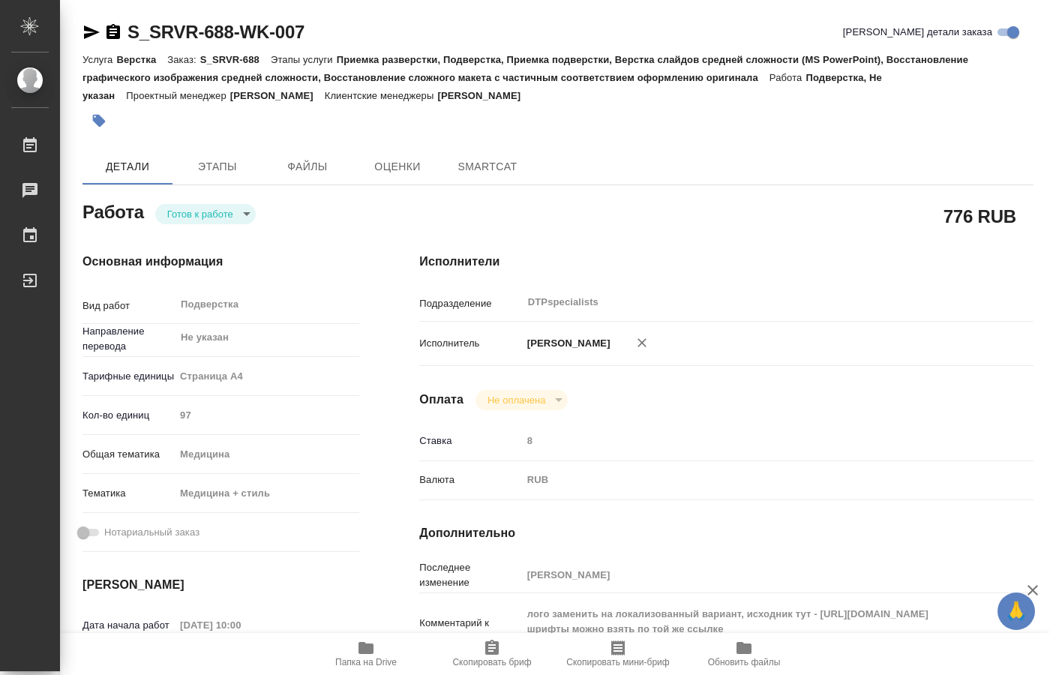
type textarea "x"
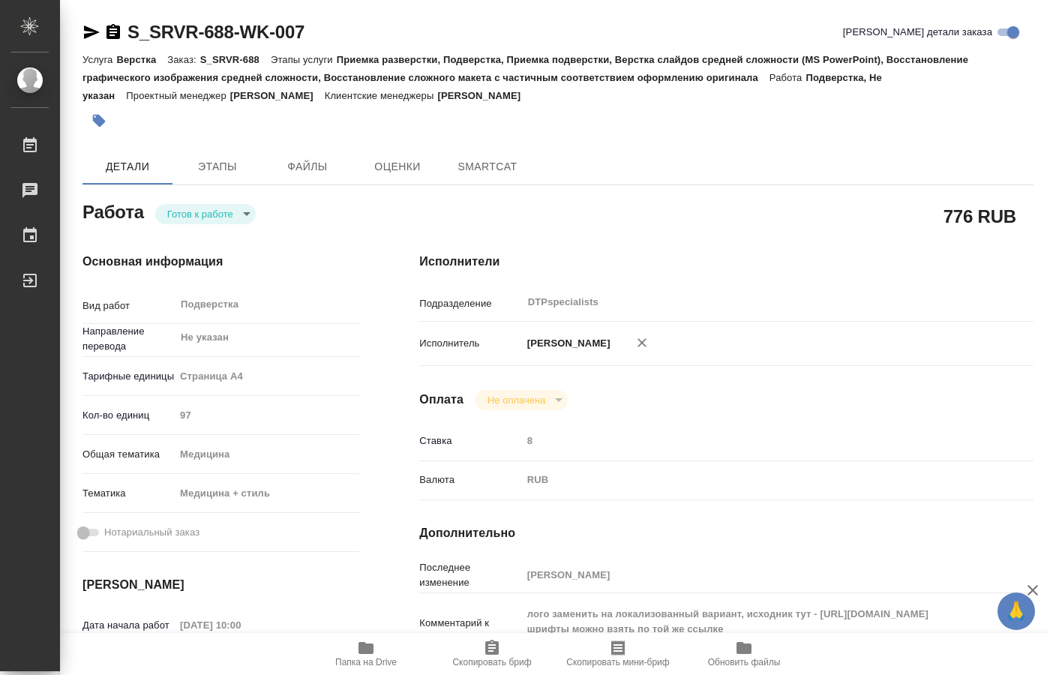
click at [228, 213] on body "🙏 .cls-1 fill:#fff; AWATERA [PERSON_NAME] Чаты График Выйти S_SRVR-688-WK-007 К…" at bounding box center [525, 337] width 1050 height 675
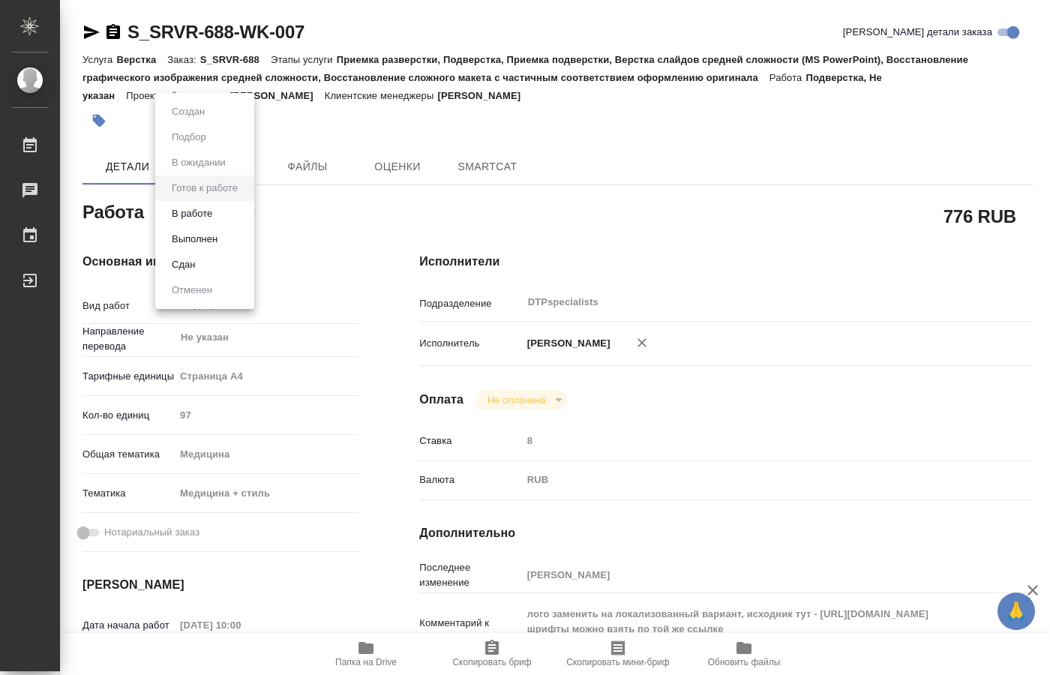
type textarea "x"
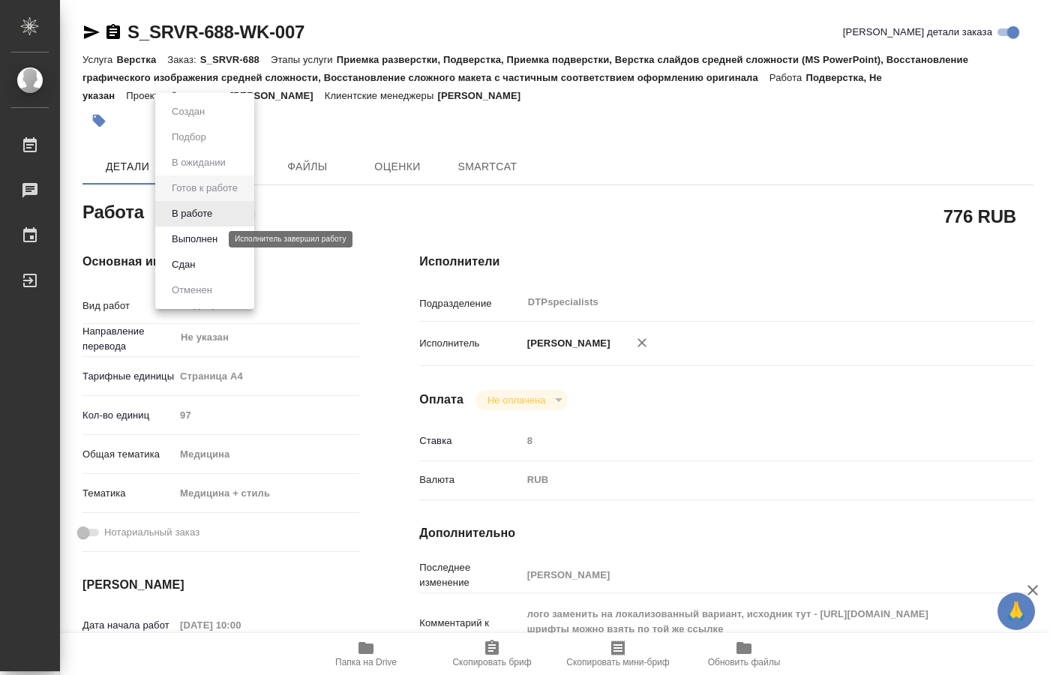
type textarea "x"
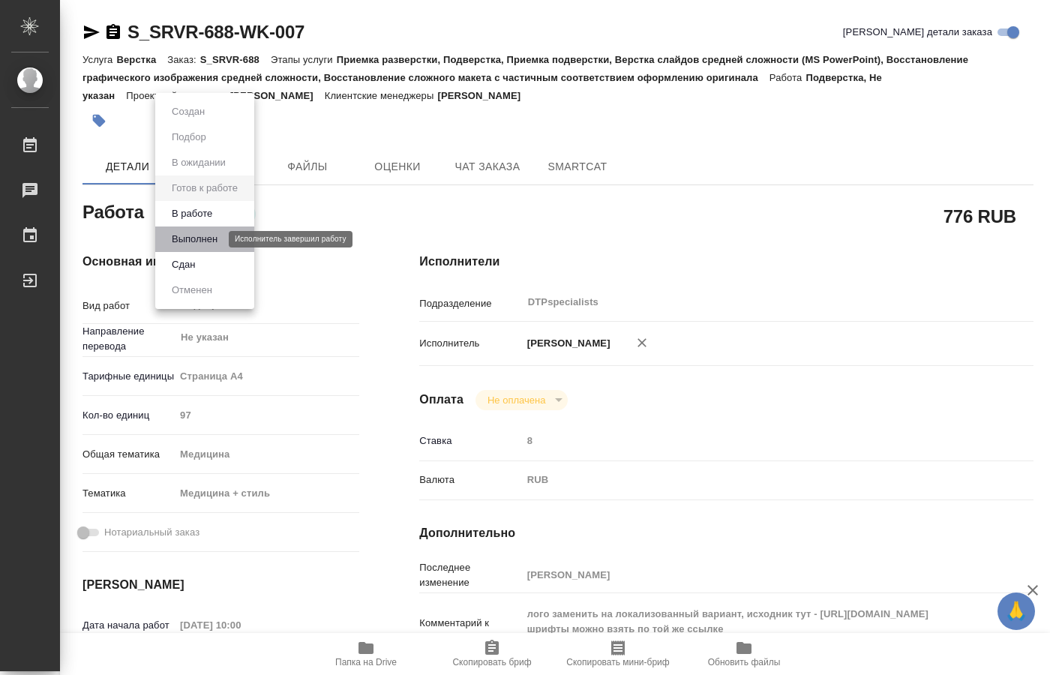
type textarea "x"
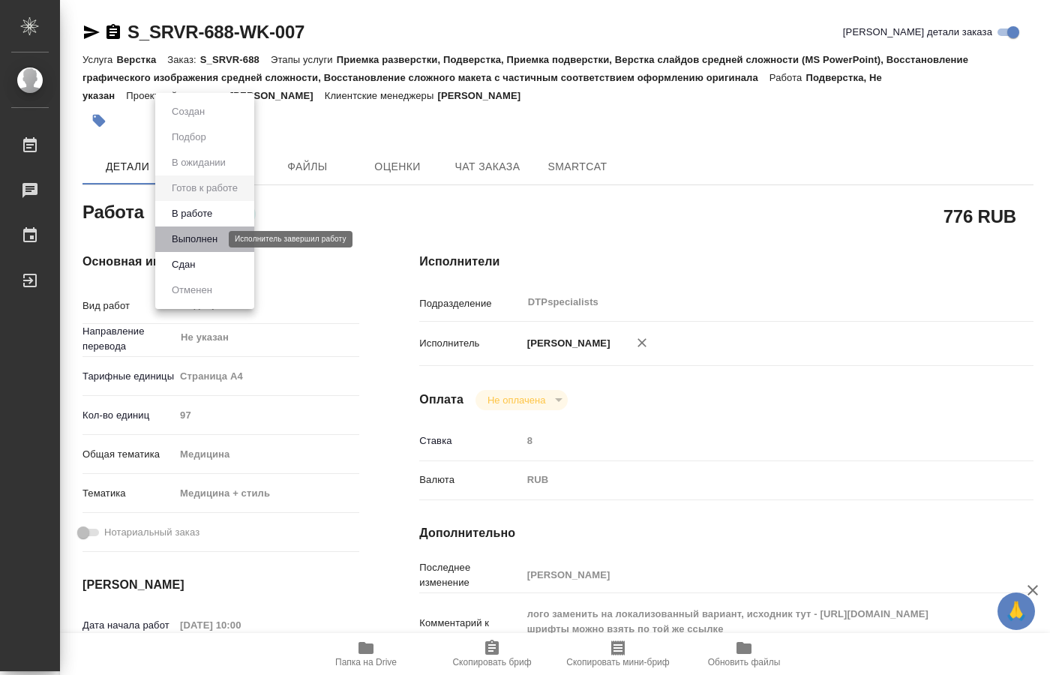
type textarea "x"
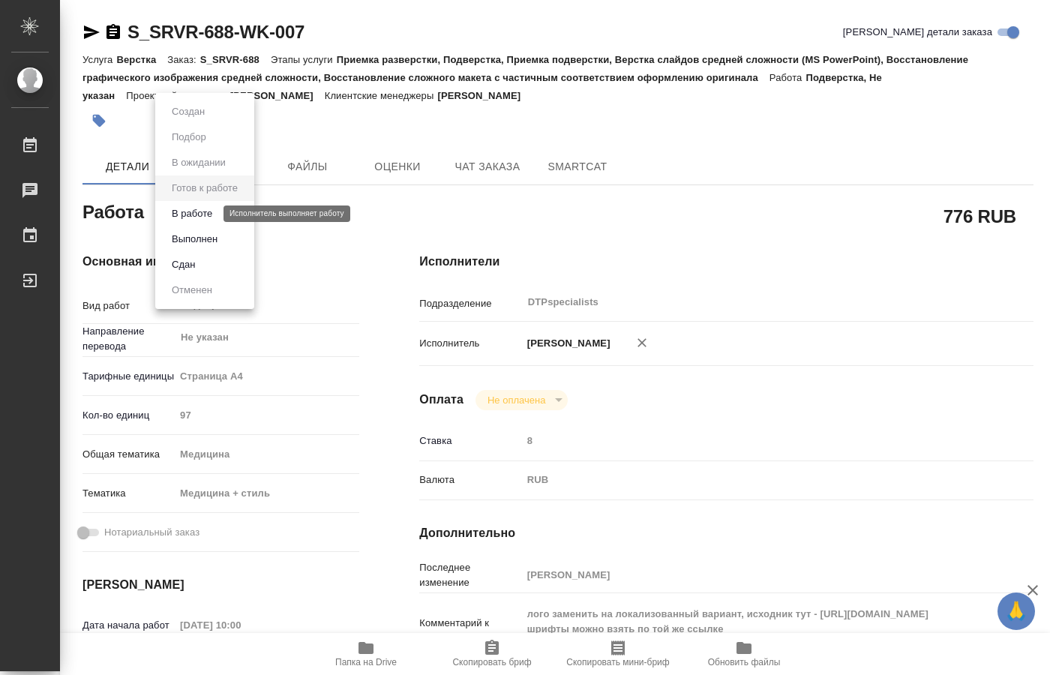
drag, startPoint x: 206, startPoint y: 237, endPoint x: 209, endPoint y: 211, distance: 26.4
click at [209, 211] on ul "Создан Подбор В ожидании Готов к работе В работе Выполнен Сдан Отменен" at bounding box center [204, 201] width 99 height 216
click at [186, 213] on button "В работе" at bounding box center [192, 214] width 50 height 17
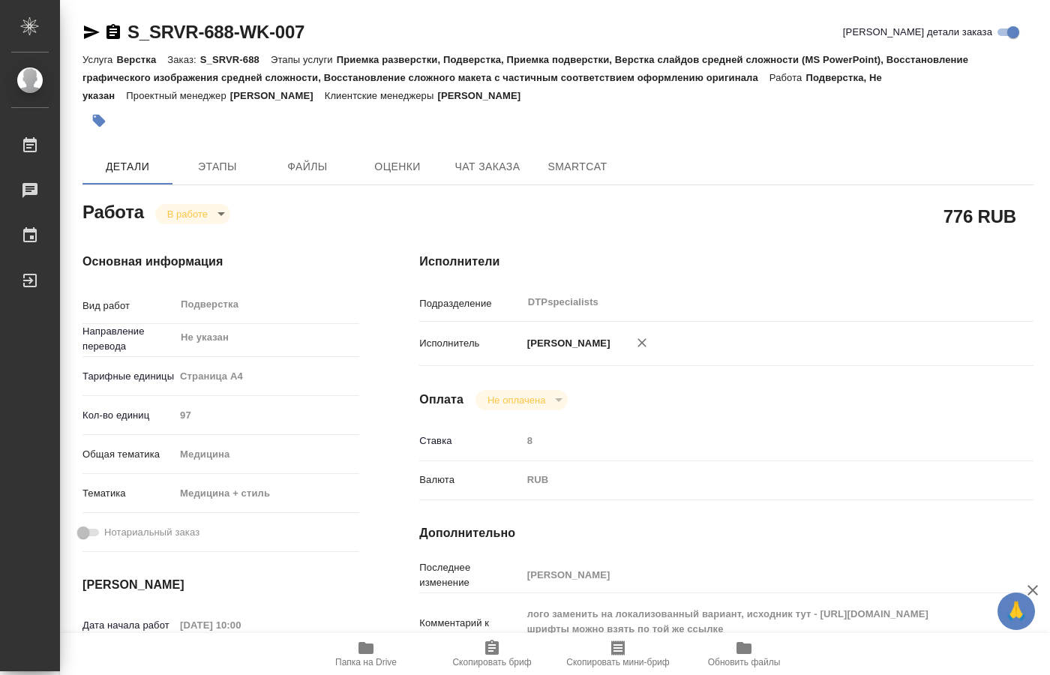
type textarea "x"
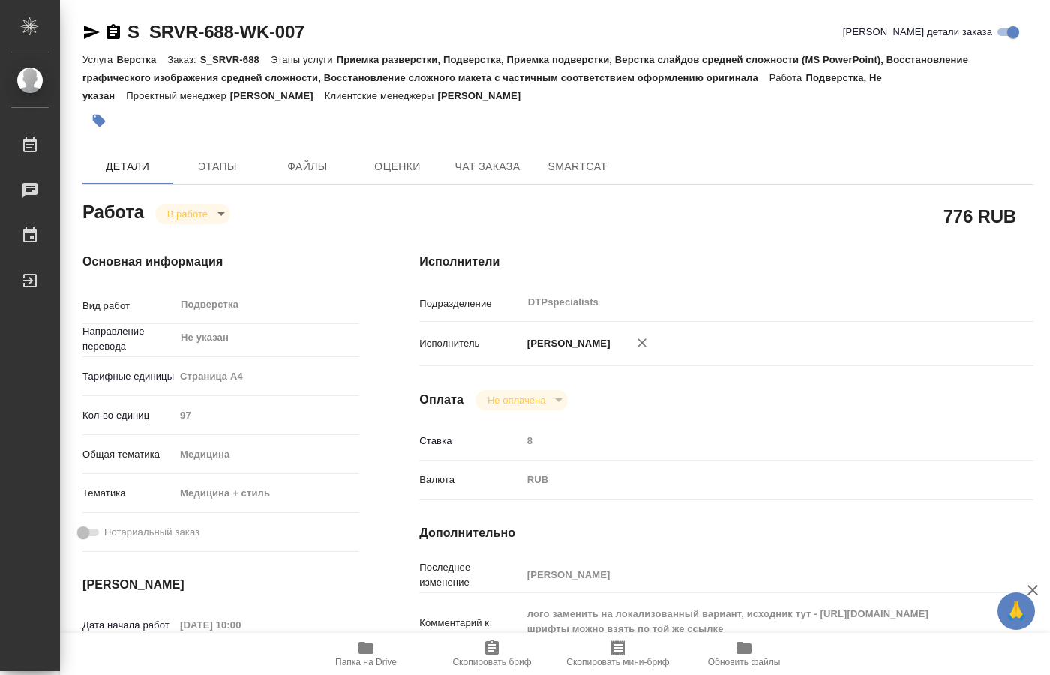
type textarea "x"
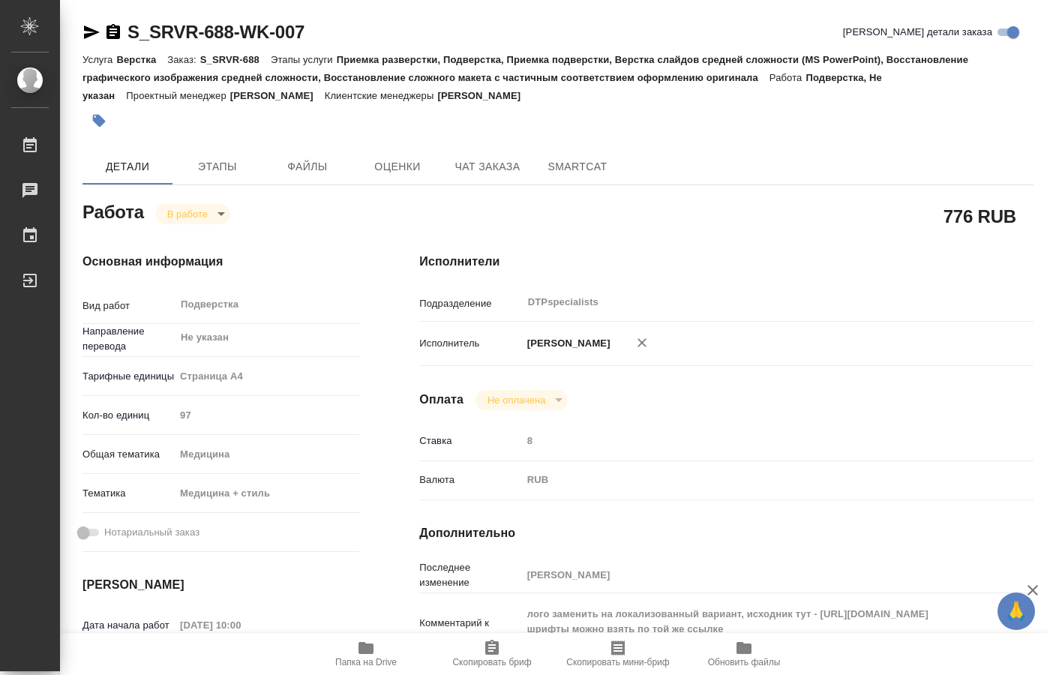
type textarea "x"
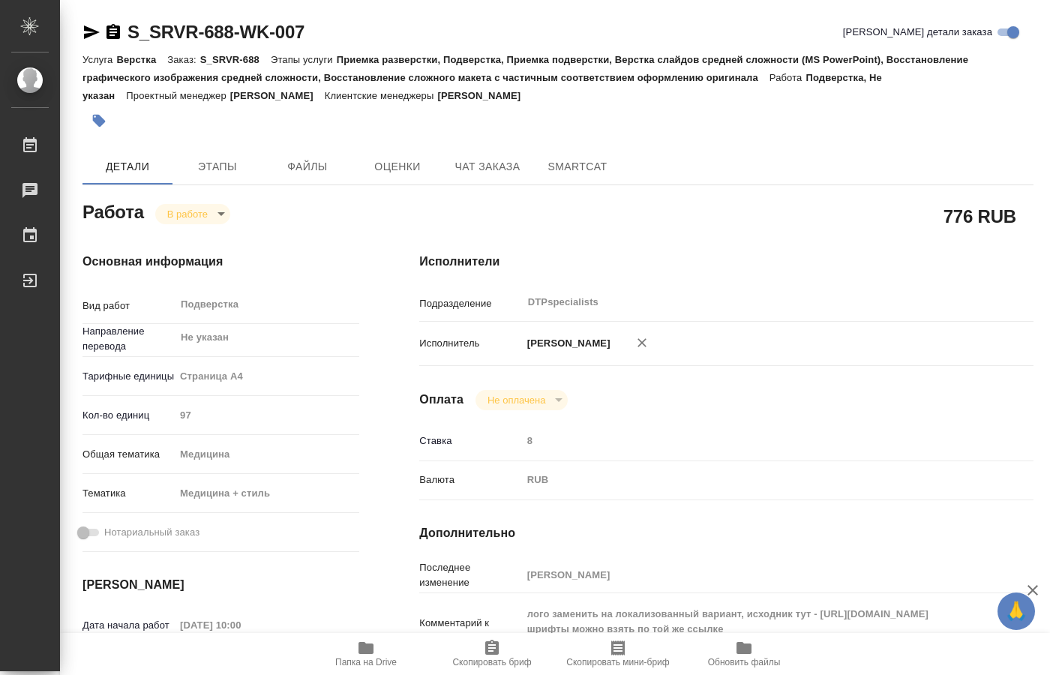
scroll to position [77, 0]
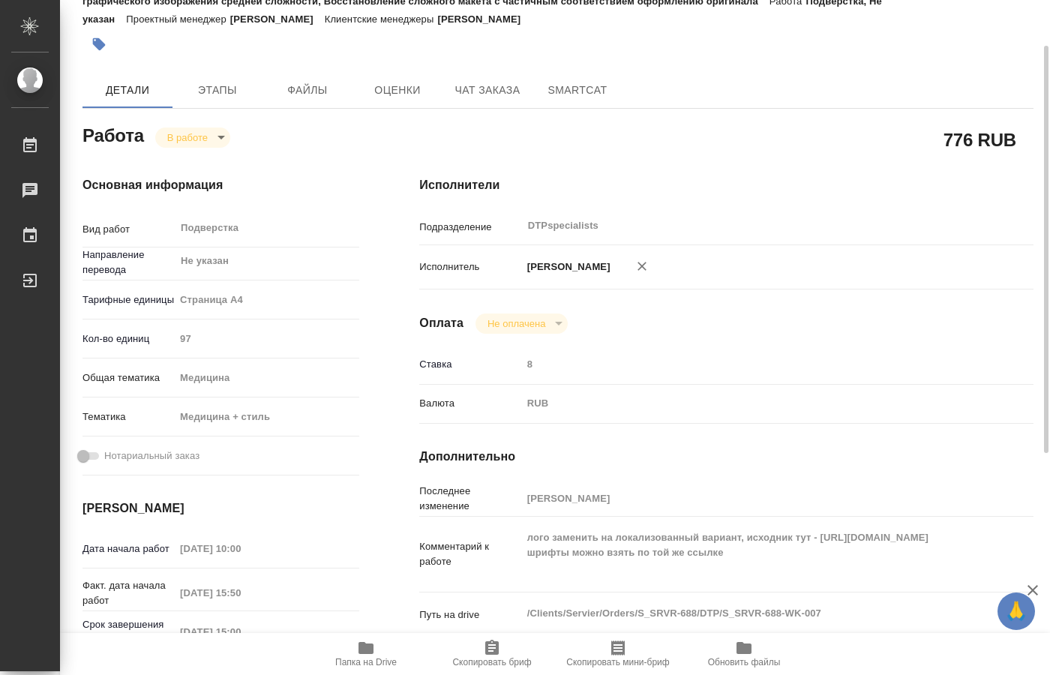
type textarea "x"
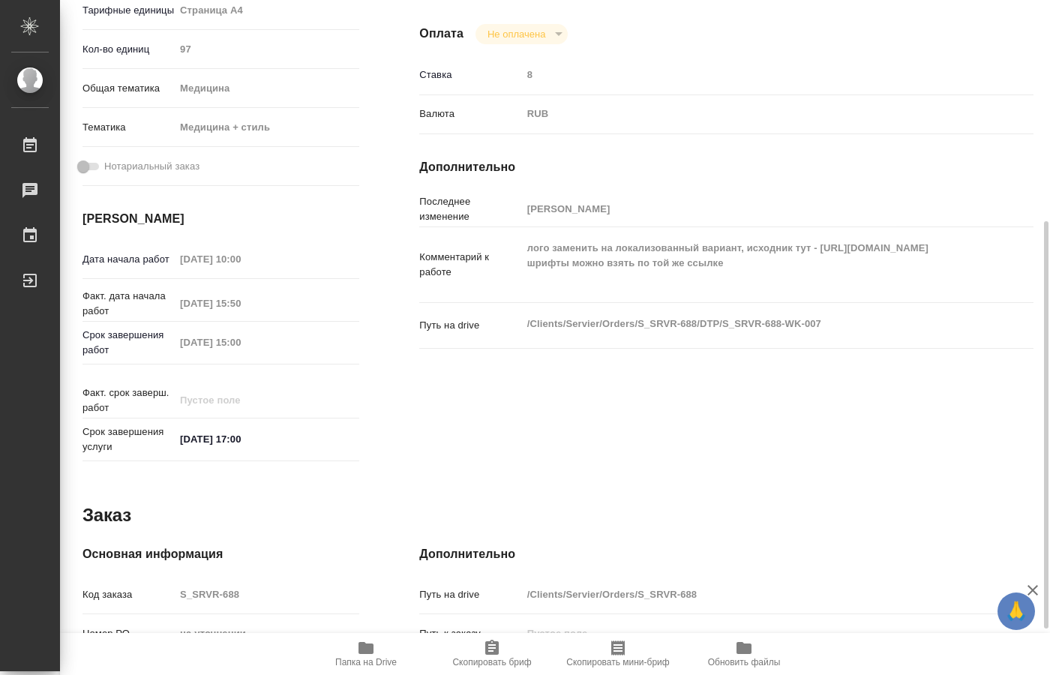
scroll to position [0, 0]
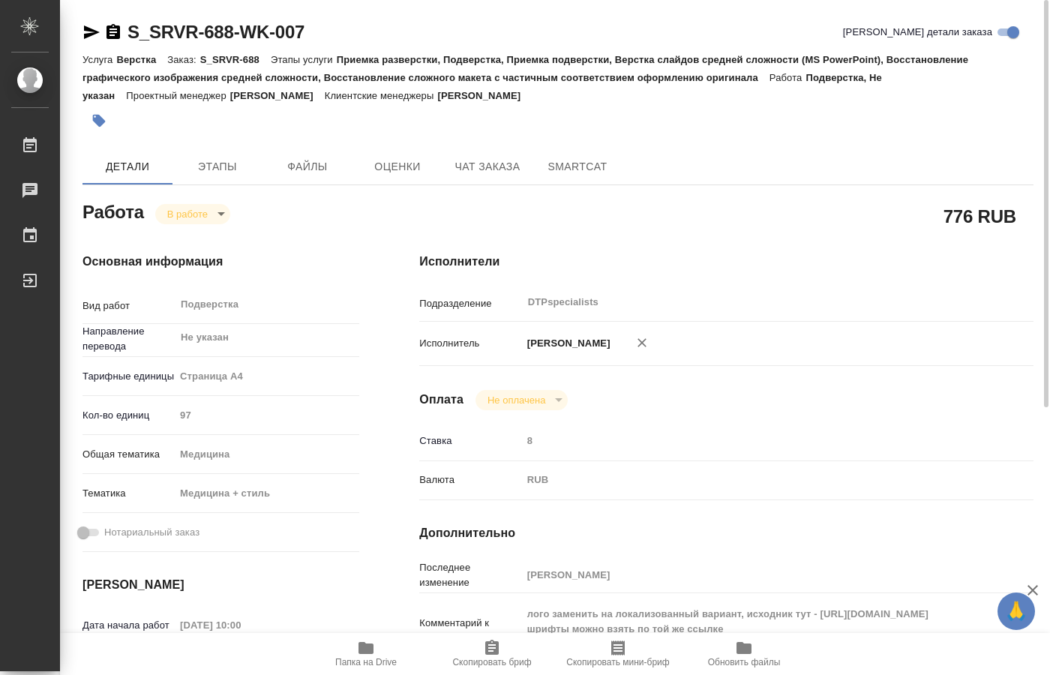
click at [217, 62] on p "S_SRVR-688" at bounding box center [235, 59] width 71 height 11
drag, startPoint x: 257, startPoint y: 59, endPoint x: 212, endPoint y: 59, distance: 45.0
click at [212, 59] on p "S_SRVR-688" at bounding box center [235, 59] width 71 height 11
drag, startPoint x: 206, startPoint y: 59, endPoint x: 261, endPoint y: 65, distance: 55.8
click at [261, 65] on p "S_SRVR-688" at bounding box center [235, 59] width 71 height 11
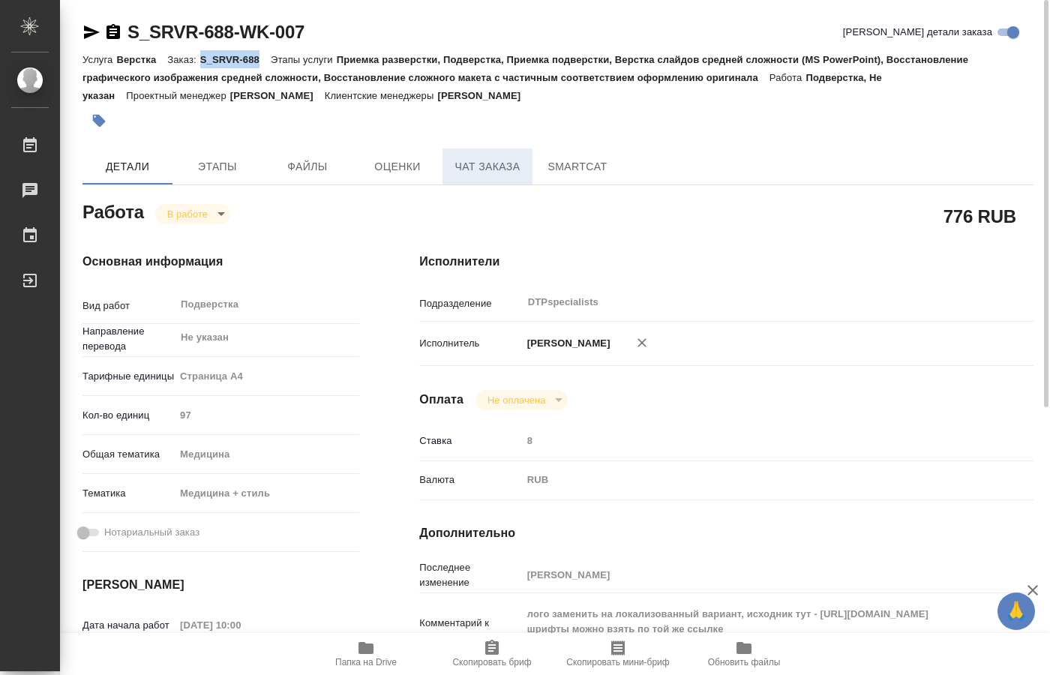
click at [476, 170] on span "Чат заказа" at bounding box center [488, 167] width 72 height 19
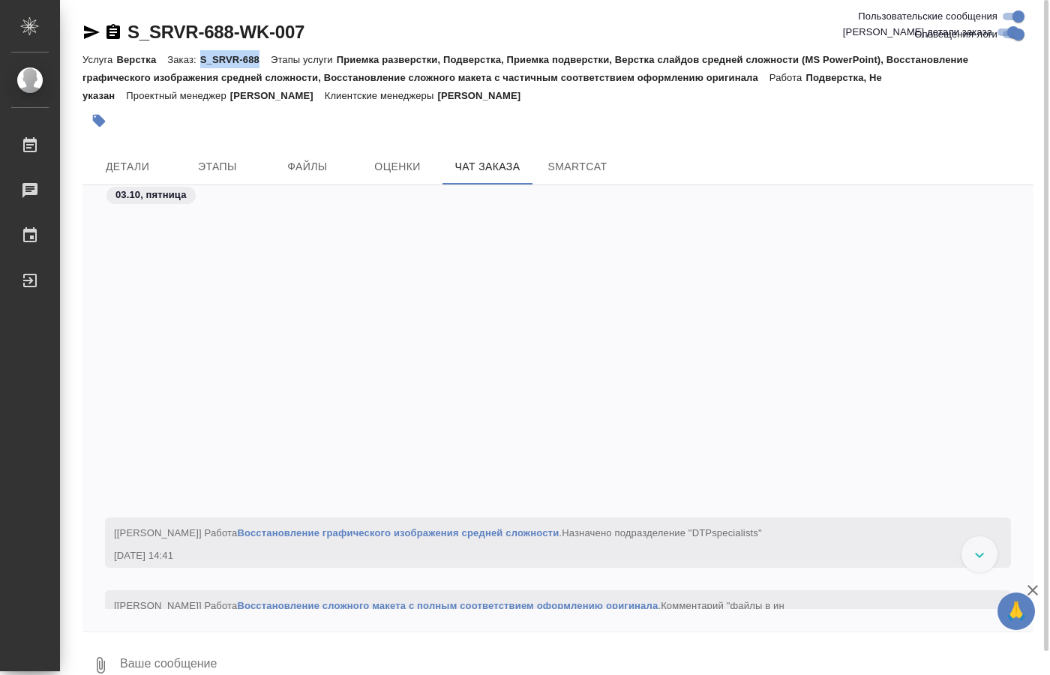
scroll to position [18111, 0]
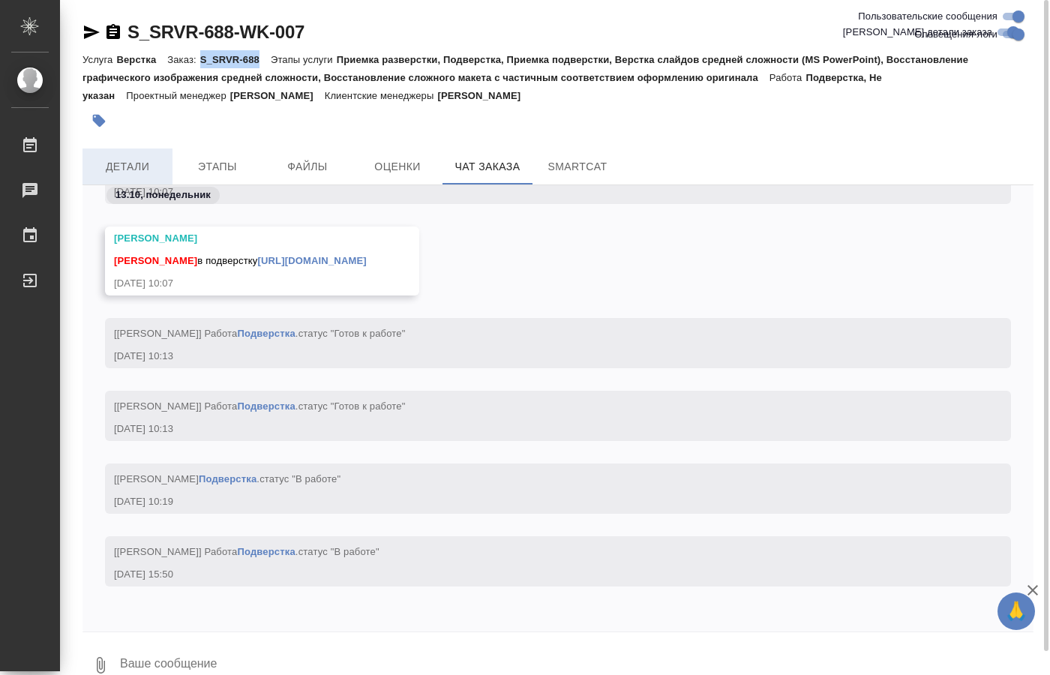
click at [140, 166] on span "Детали" at bounding box center [128, 167] width 72 height 19
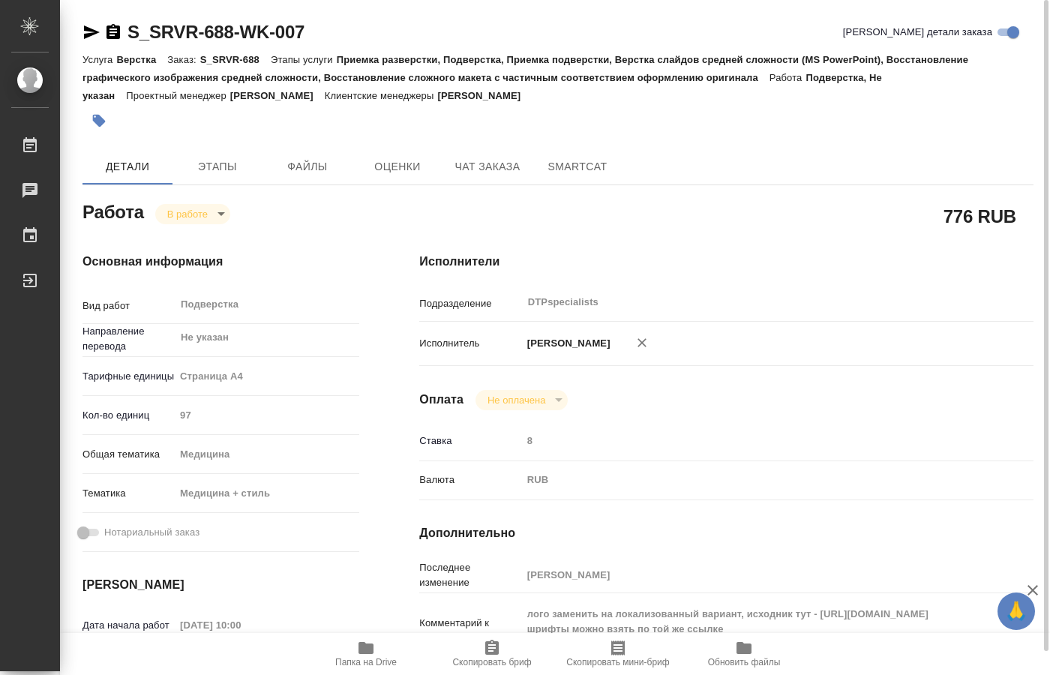
type textarea "x"
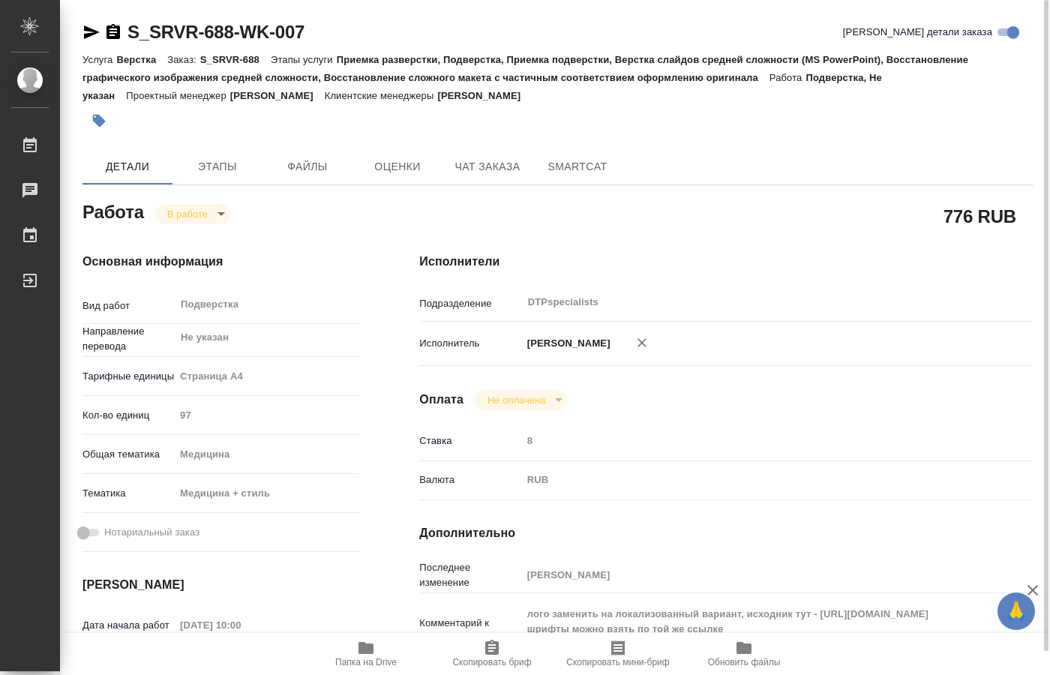
type textarea "x"
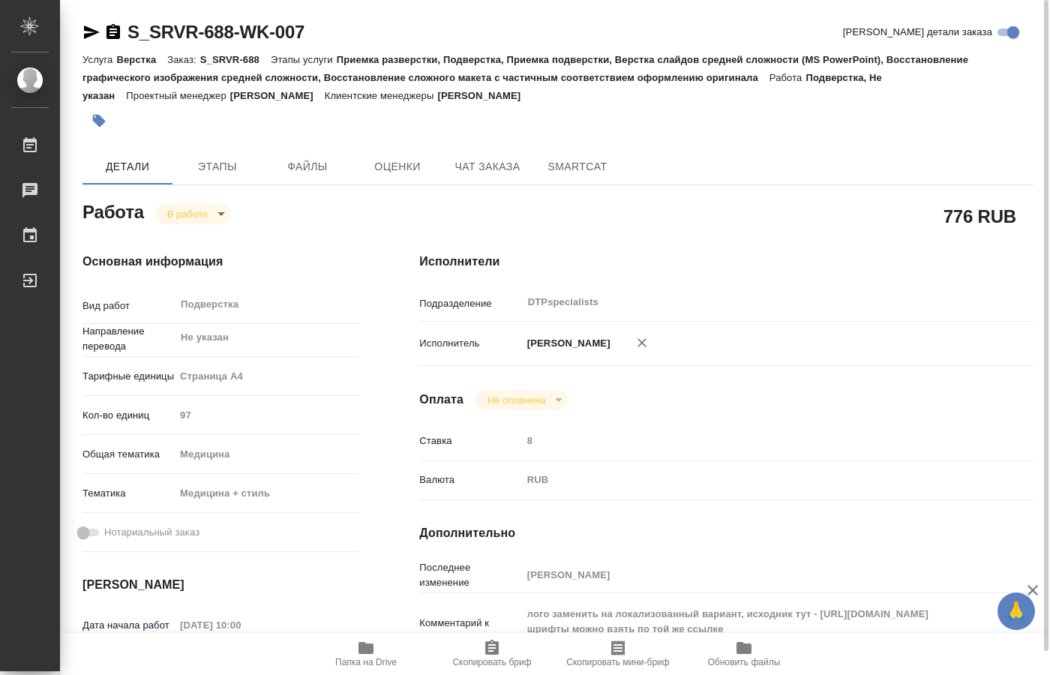
type textarea "x"
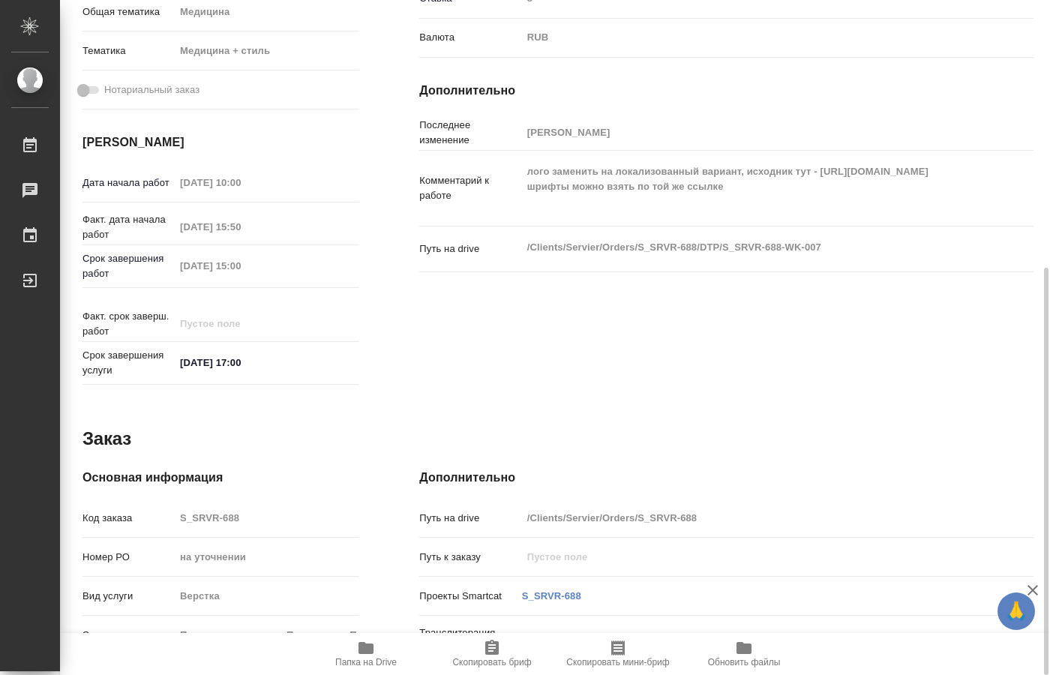
scroll to position [137, 0]
